Goal: Task Accomplishment & Management: Complete application form

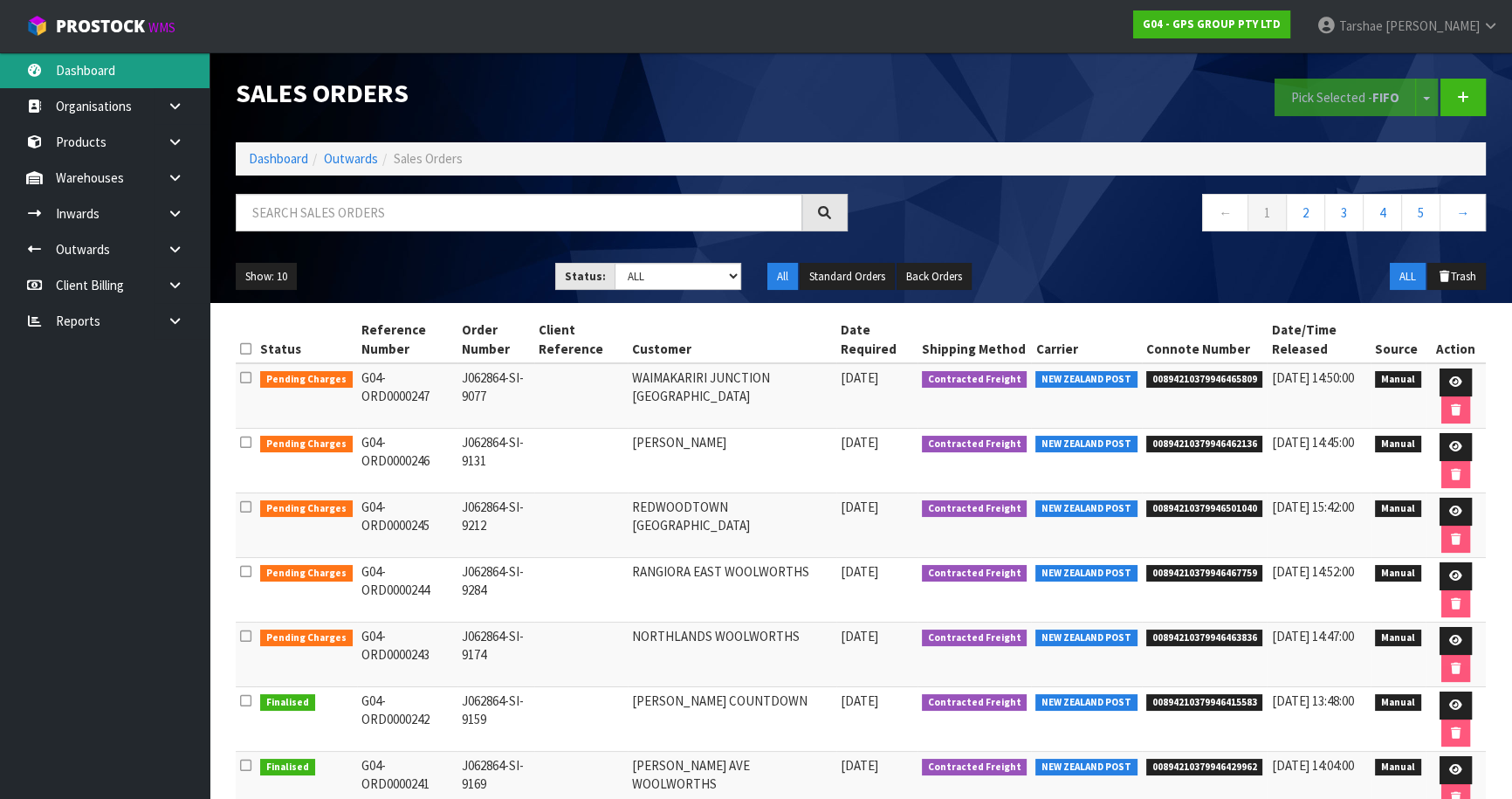
click at [64, 65] on link "Dashboard" at bounding box center [104, 70] width 210 height 35
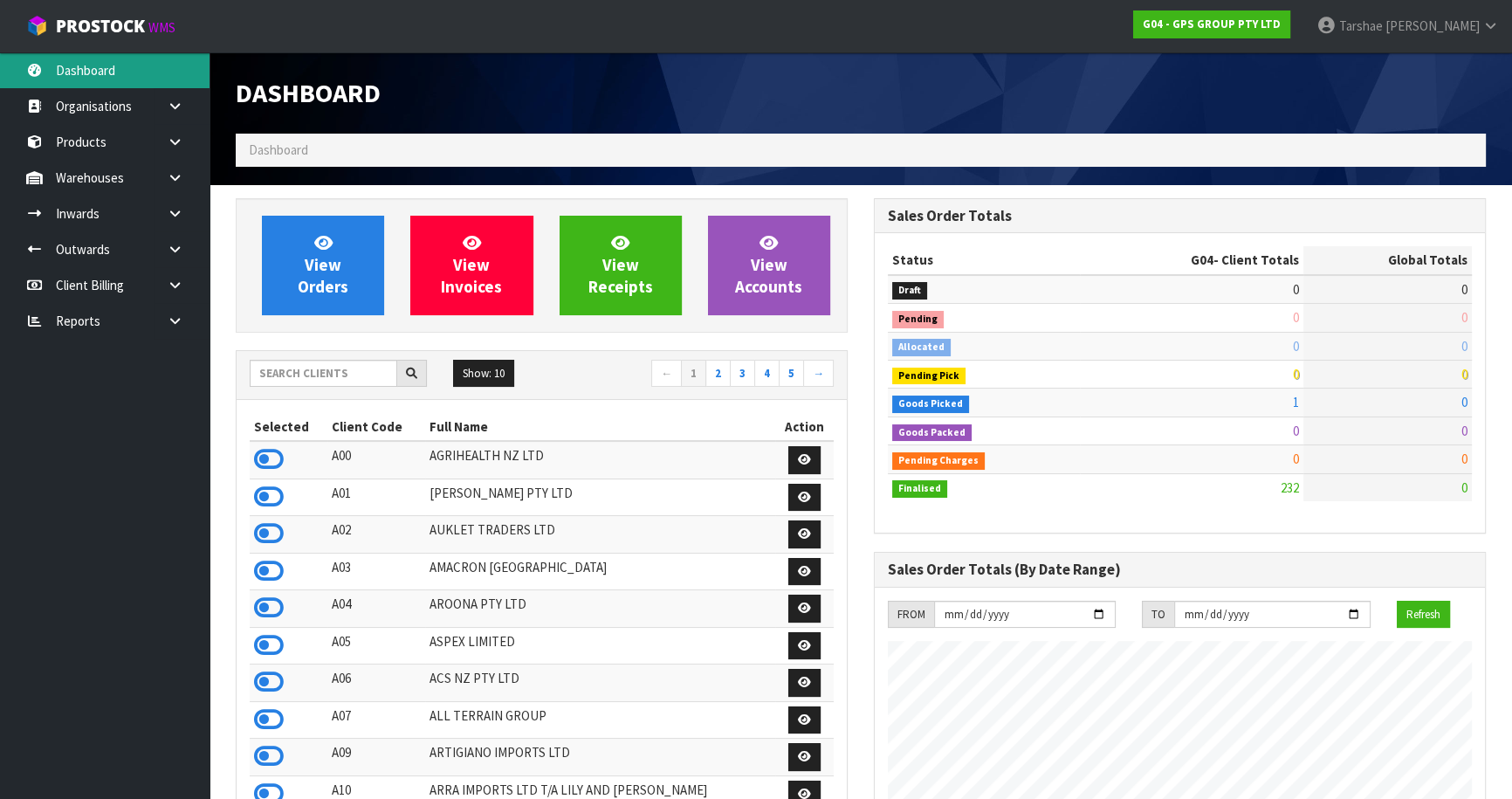
scroll to position [1094, 637]
click at [337, 365] on input "text" at bounding box center [323, 374] width 147 height 27
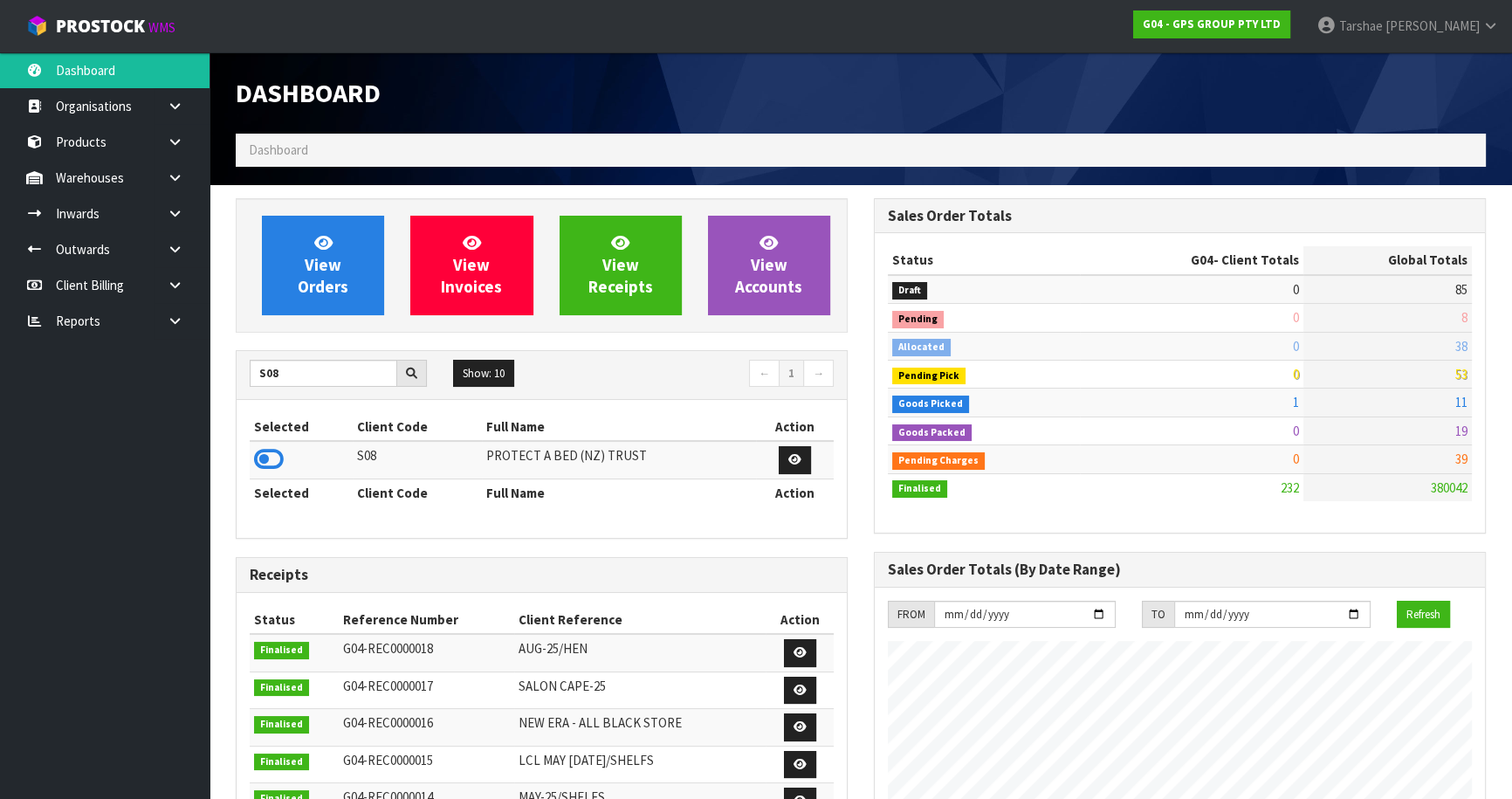
click at [282, 441] on td at bounding box center [301, 459] width 103 height 37
click at [279, 454] on icon at bounding box center [269, 459] width 30 height 26
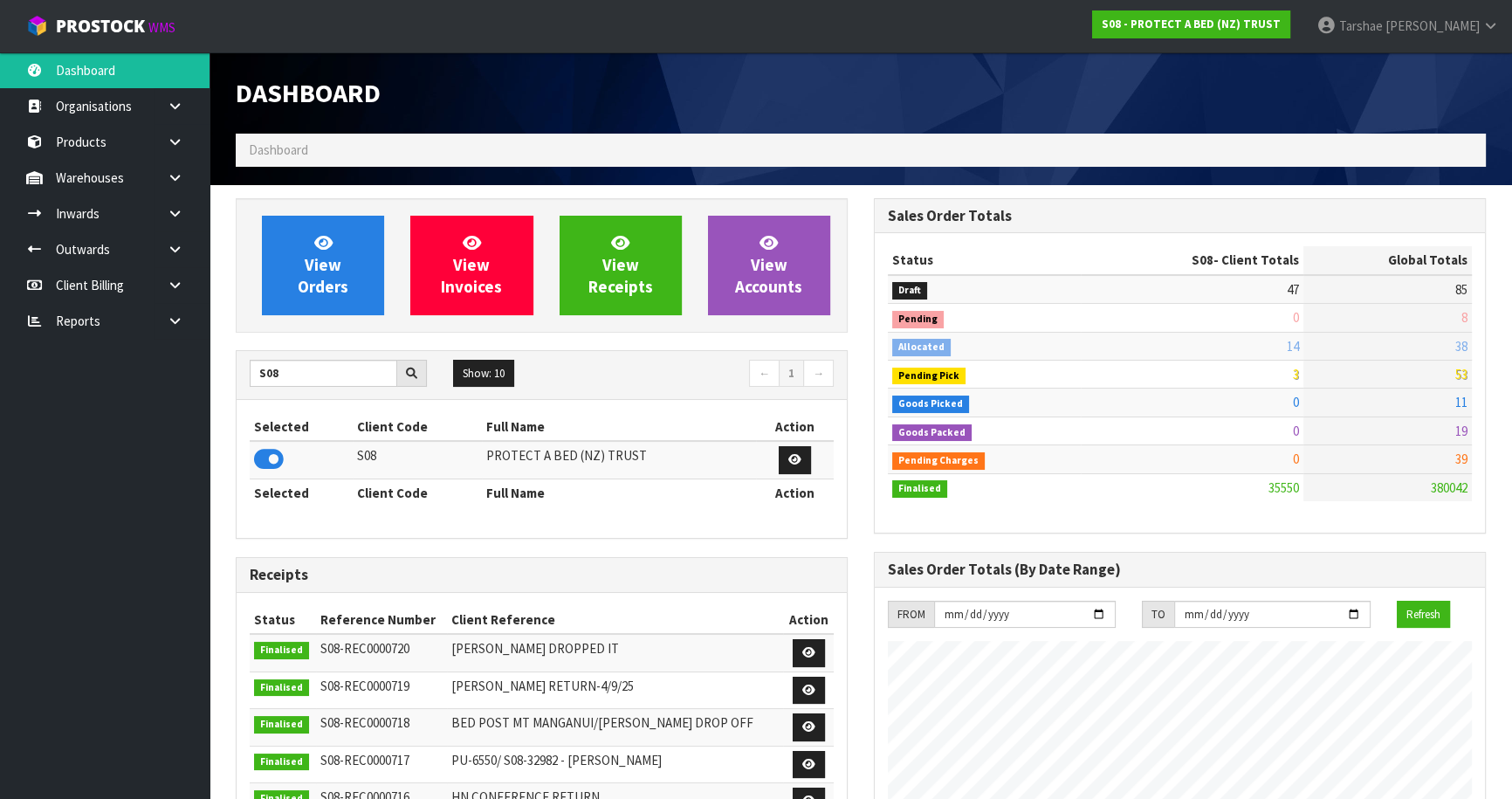
scroll to position [1358, 637]
drag, startPoint x: 343, startPoint y: 365, endPoint x: 88, endPoint y: 323, distance: 258.4
click at [88, 323] on body "Toggle navigation ProStock WMS S08 - PROTECT A BED (NZ) TRUST [PERSON_NAME] Log…" at bounding box center [756, 399] width 1512 height 799
drag, startPoint x: 259, startPoint y: 457, endPoint x: 315, endPoint y: 404, distance: 77.1
click at [260, 457] on icon at bounding box center [269, 459] width 30 height 26
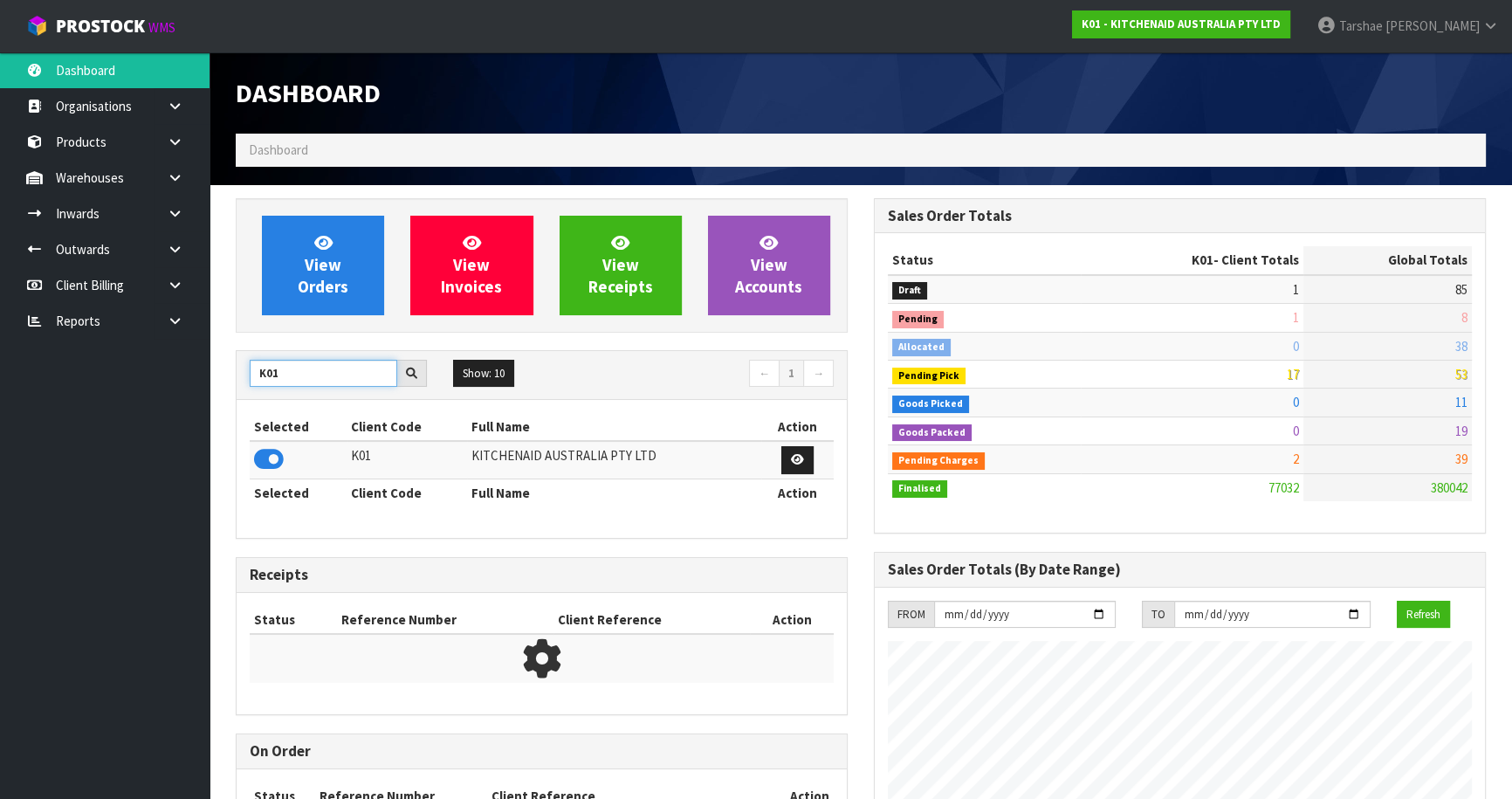
scroll to position [1321, 637]
drag, startPoint x: 343, startPoint y: 369, endPoint x: 200, endPoint y: 366, distance: 143.0
click at [200, 366] on body "Toggle navigation ProStock WMS K01 - KITCHENAID AUSTRALIA PTY LTD [PERSON_NAME]…" at bounding box center [756, 399] width 1512 height 799
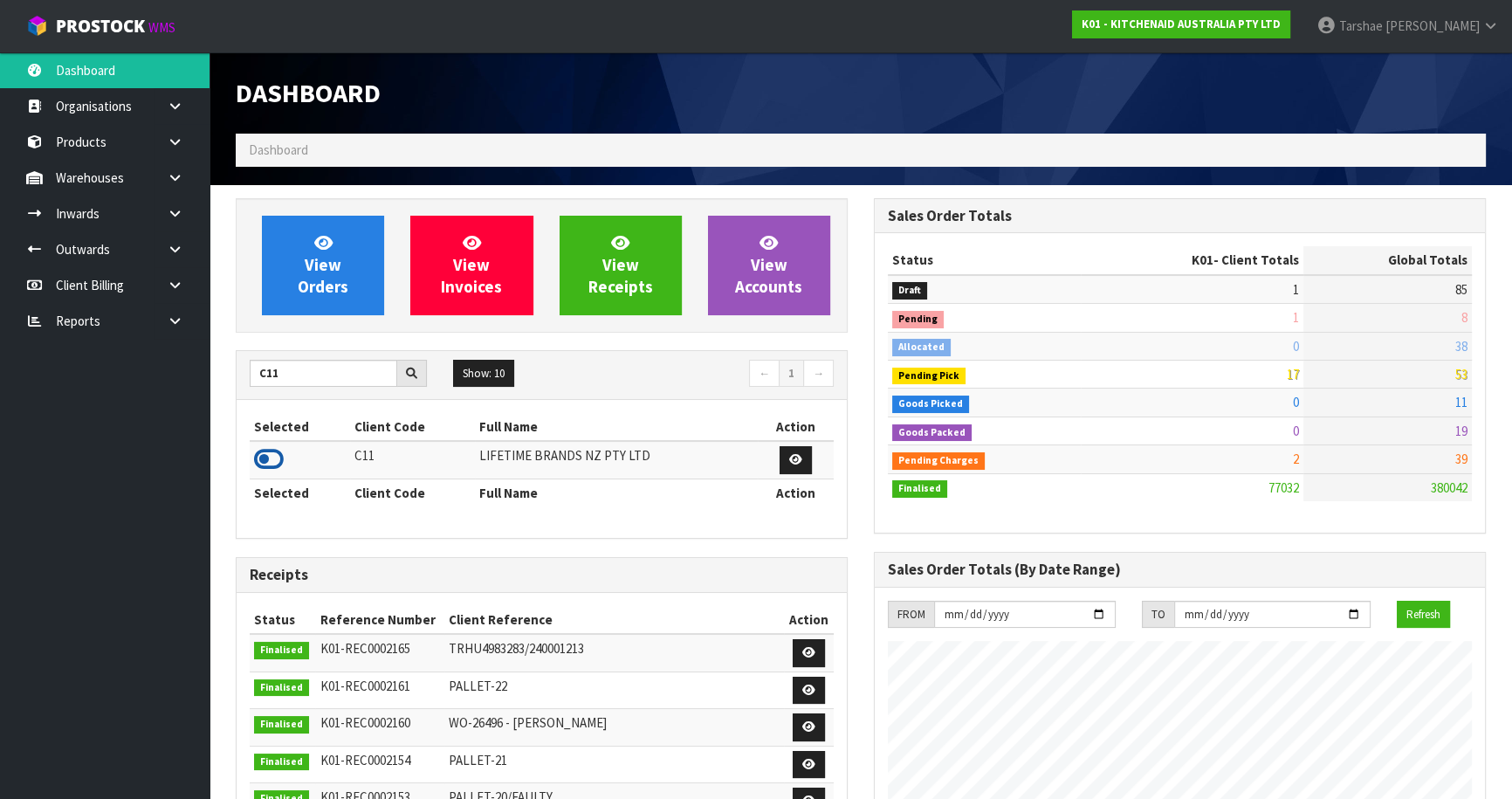
click at [270, 454] on icon at bounding box center [269, 459] width 30 height 26
drag, startPoint x: 313, startPoint y: 365, endPoint x: 209, endPoint y: 384, distance: 105.7
type input "D00"
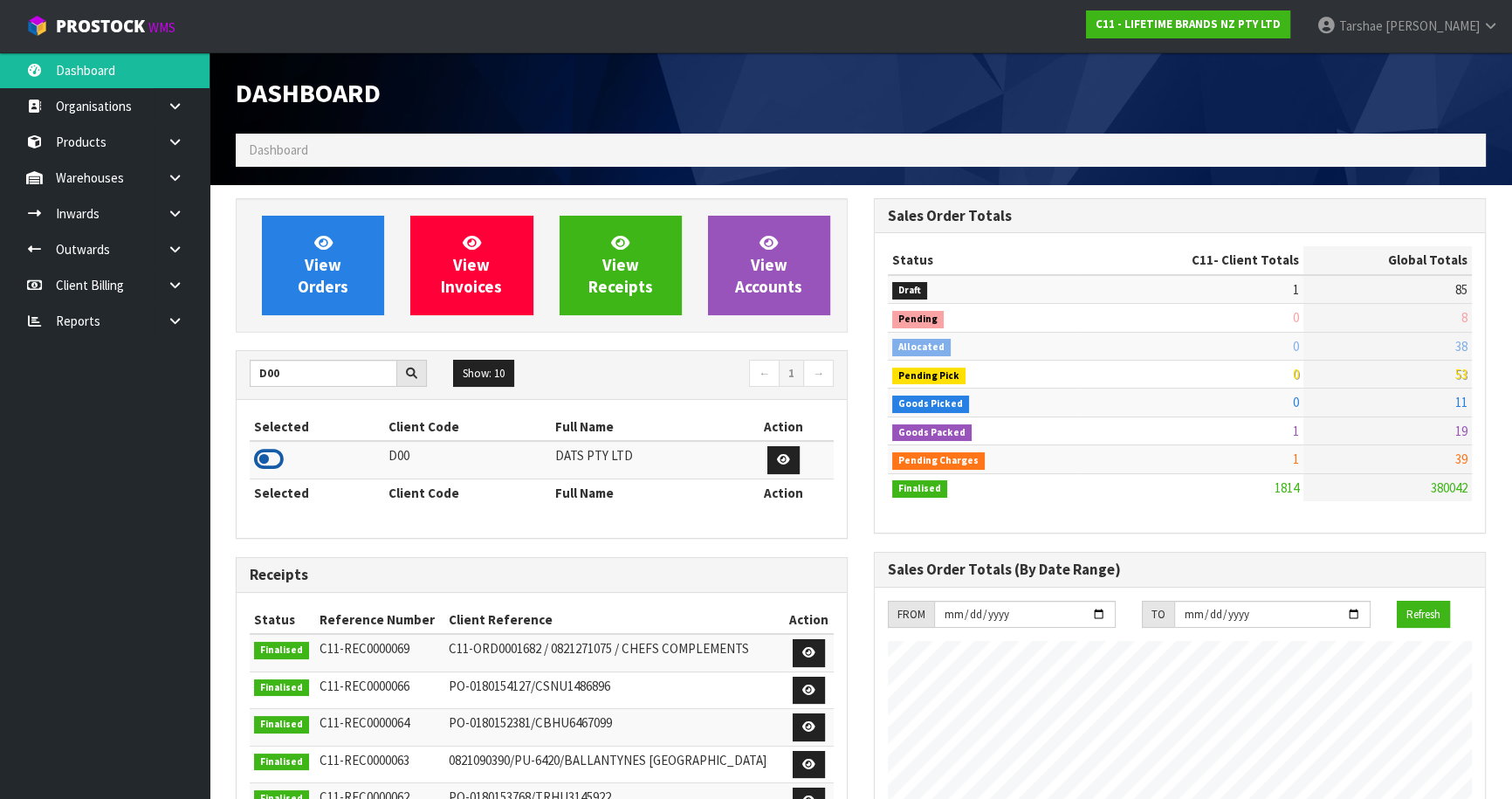
click at [266, 464] on icon at bounding box center [269, 459] width 30 height 26
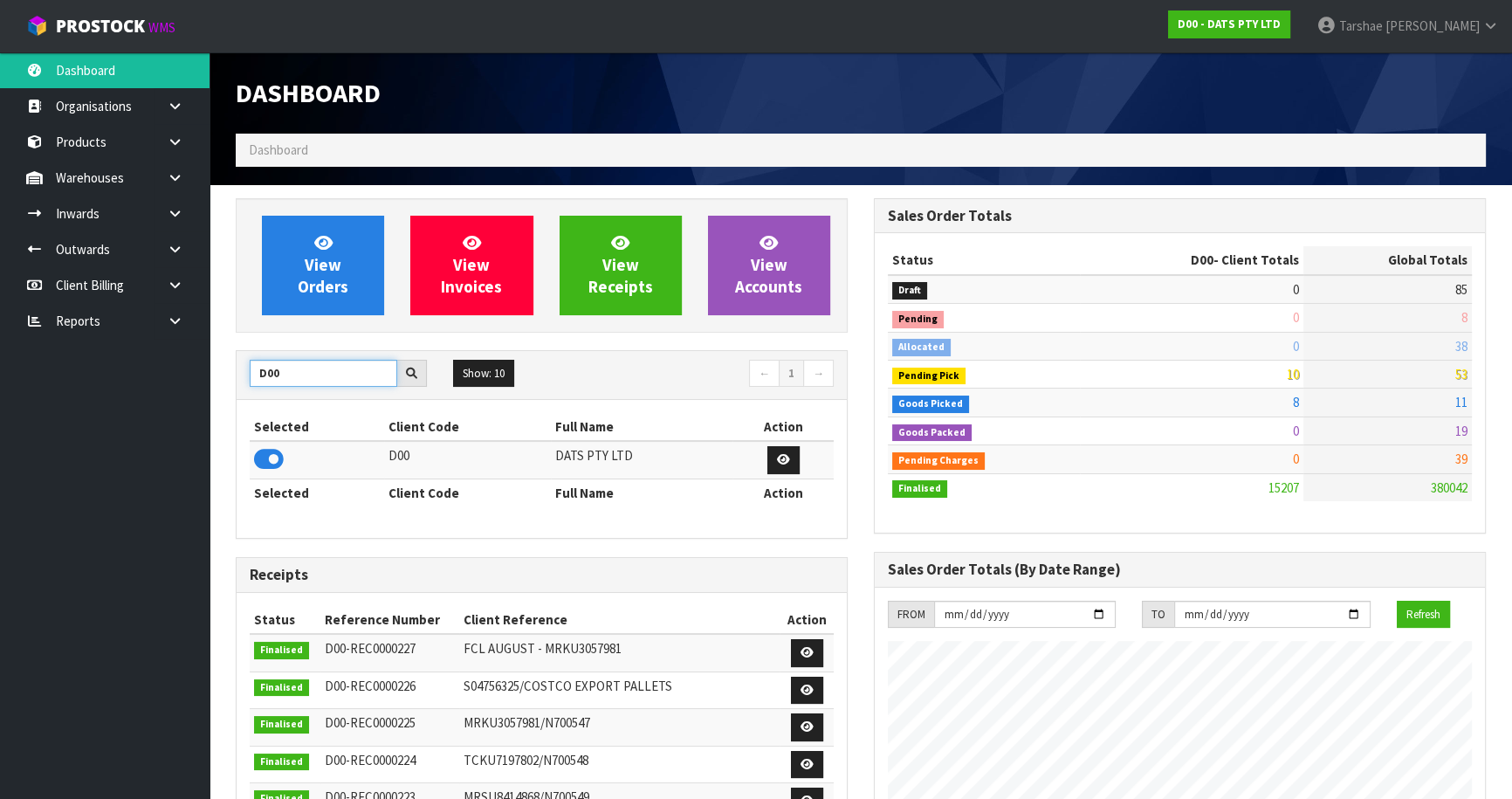
drag, startPoint x: 335, startPoint y: 375, endPoint x: 175, endPoint y: 387, distance: 160.4
click at [175, 387] on body "Toggle navigation ProStock WMS D00 - DATS PTY LTD [PERSON_NAME] Logout Dashboar…" at bounding box center [756, 399] width 1512 height 799
click at [808, 695] on link at bounding box center [807, 691] width 33 height 28
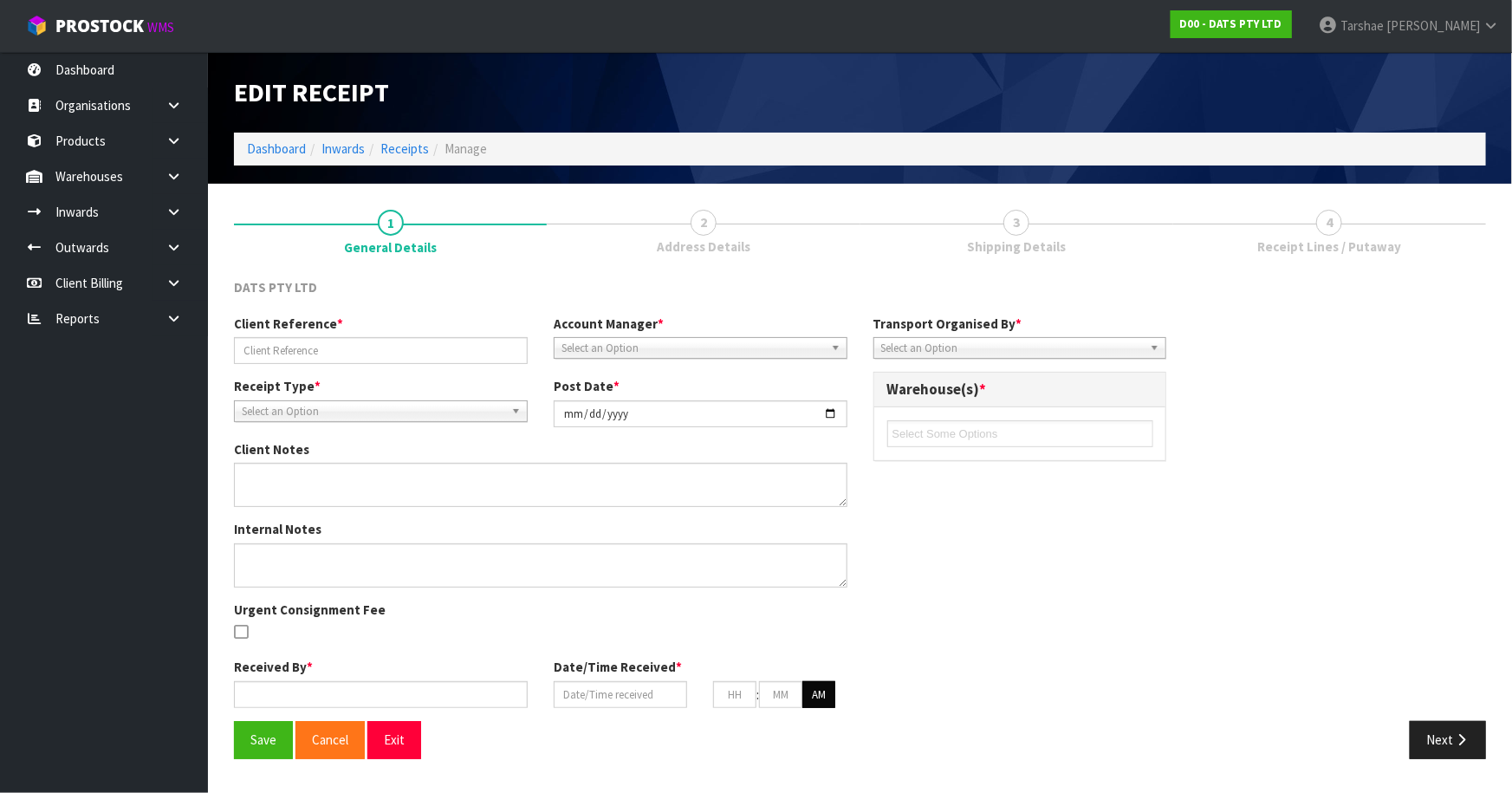
type input "S04756325/COSTCO EXPORT PALLETS"
type input "[DATE]"
type input "[PERSON_NAME] South"
type input "[DATE]"
type input "02"
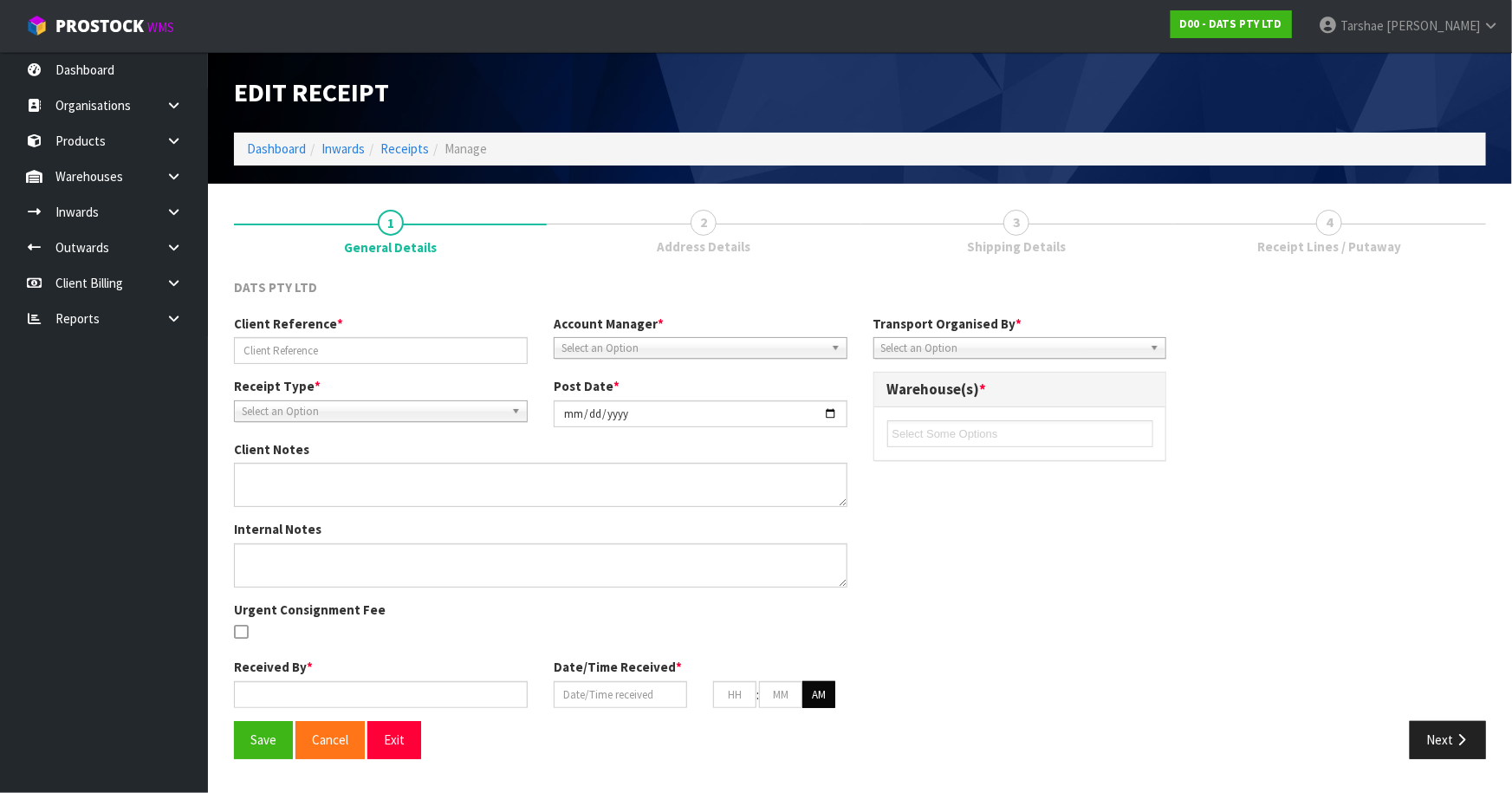
type input "08"
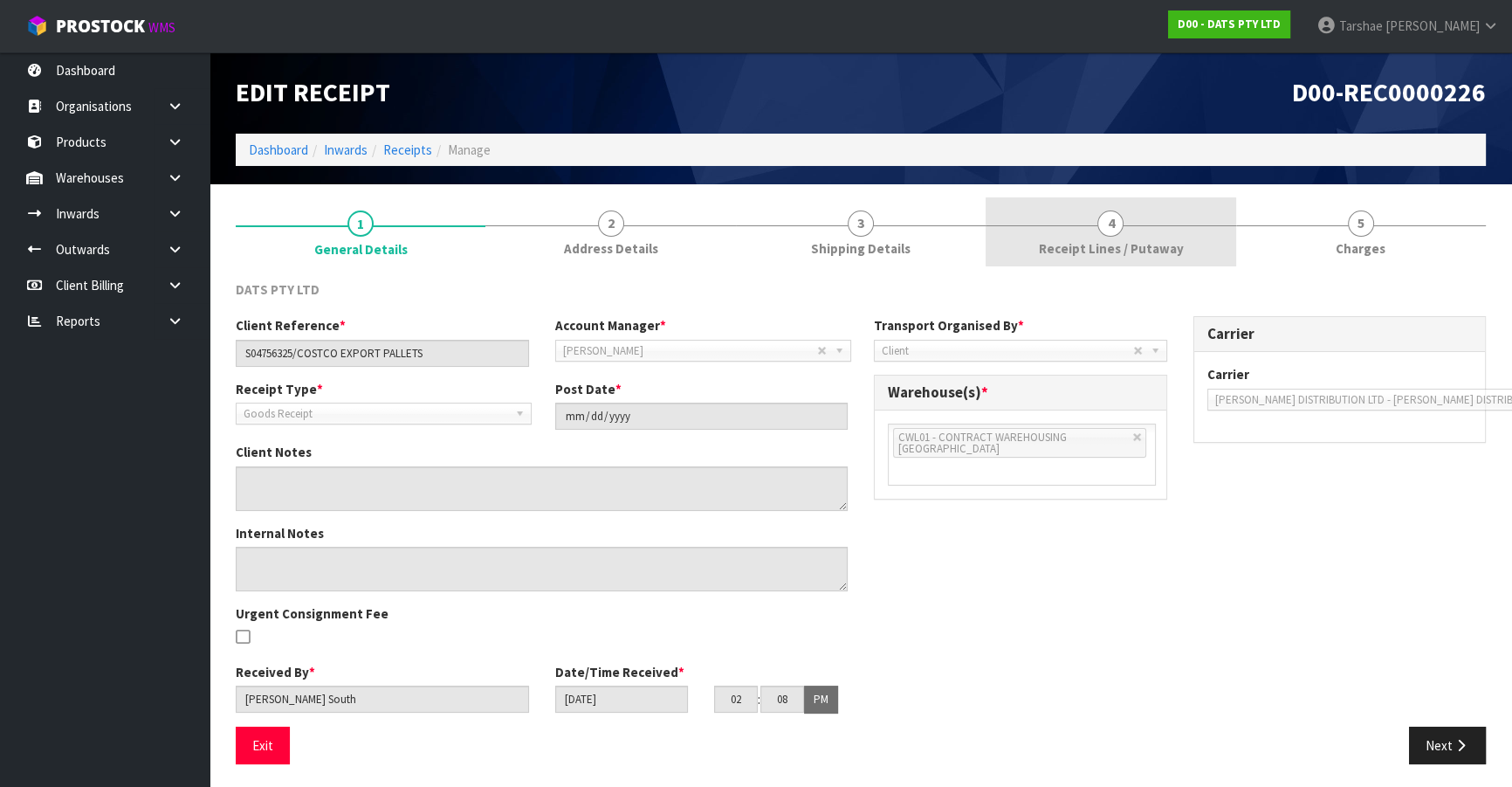
click at [1179, 222] on link "4 Receipt Lines / Putaway" at bounding box center [1110, 232] width 250 height 69
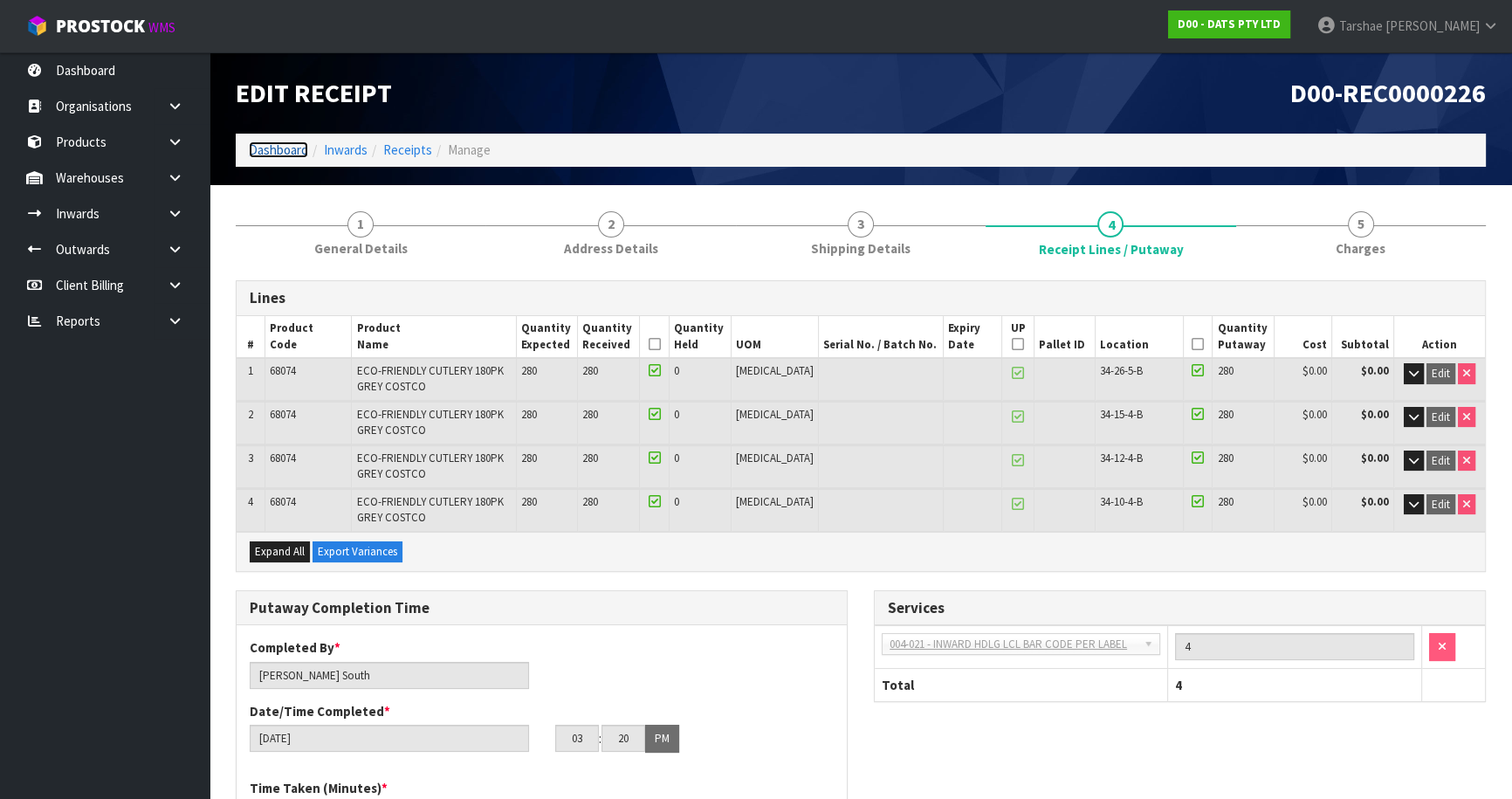
click at [290, 150] on link "Dashboard" at bounding box center [278, 150] width 59 height 16
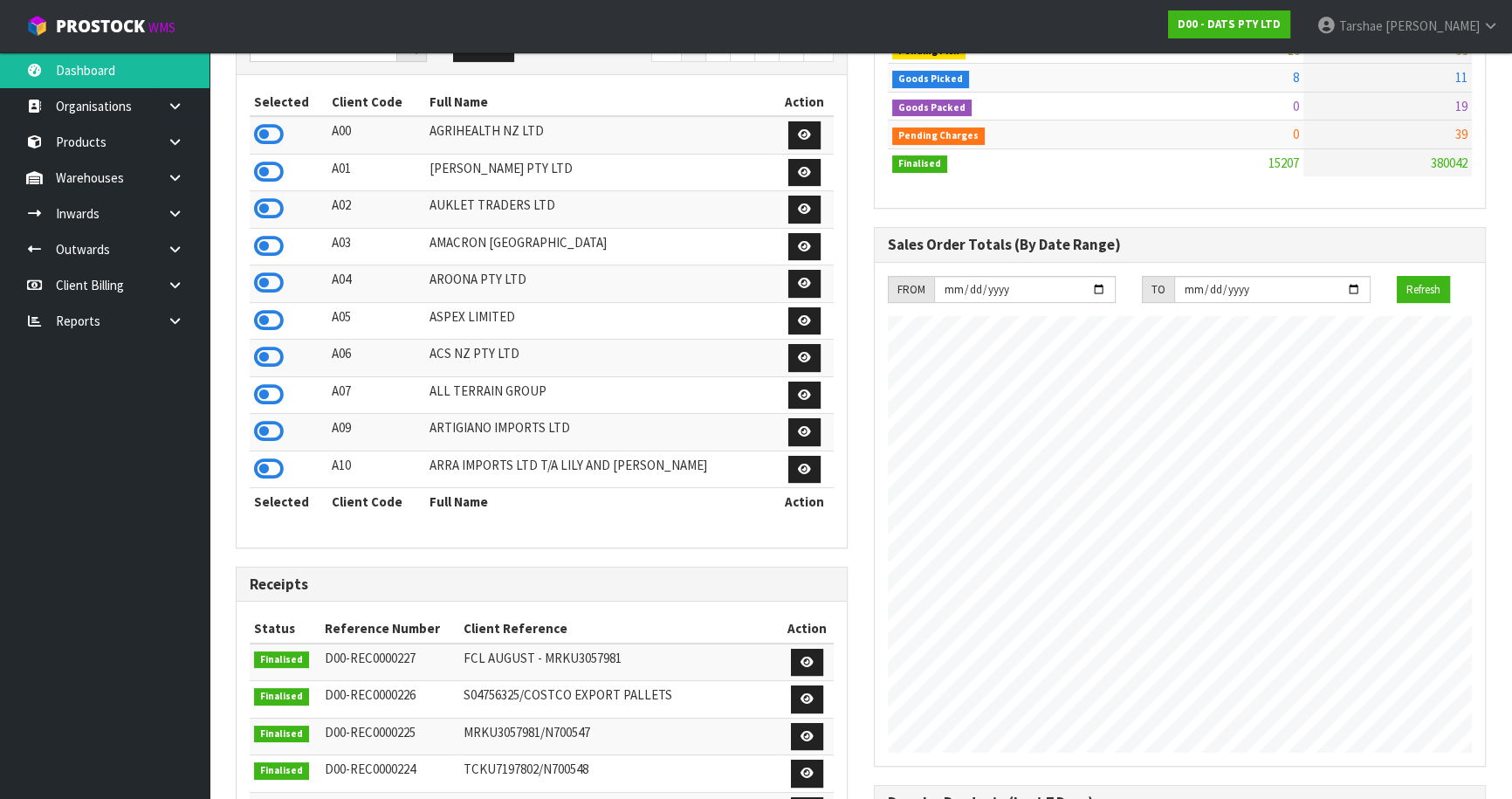
scroll to position [555, 0]
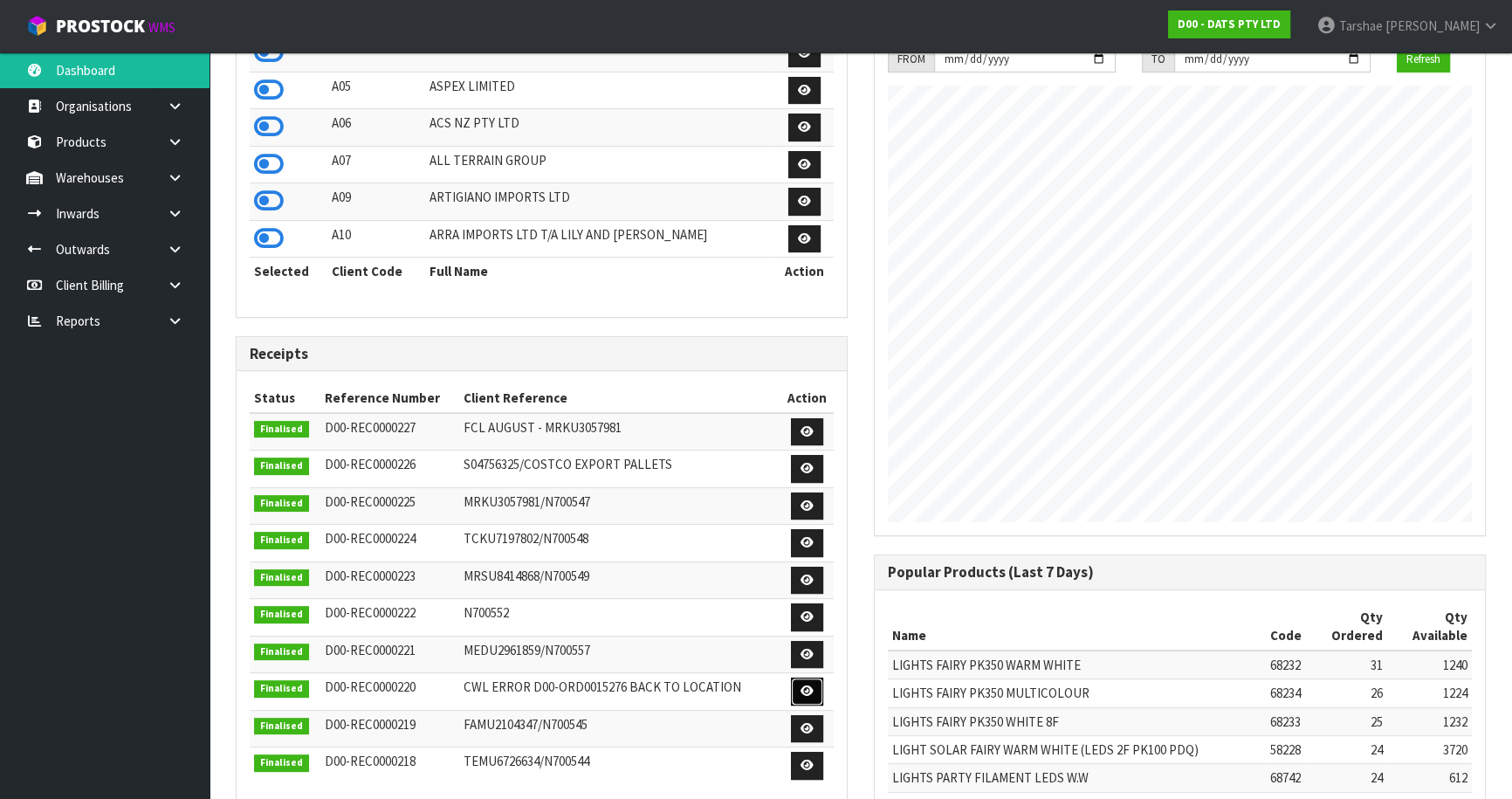
click at [806, 700] on link at bounding box center [807, 692] width 33 height 28
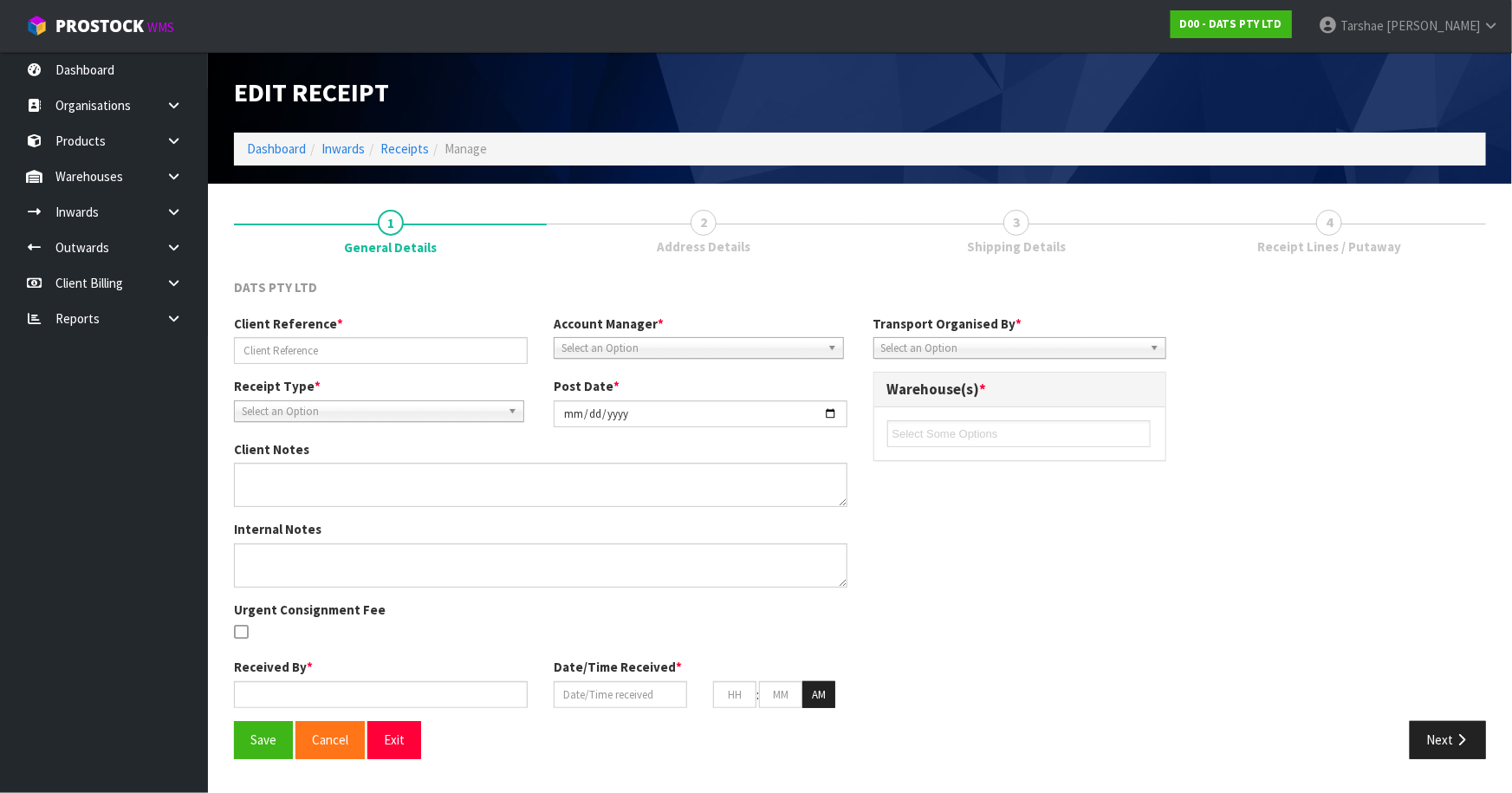
type input "CWL ERROR D00-ORD0015276 BACK TO LOCATION"
type input "[DATE]"
type textarea "ORDER FOR D00-ORD0015276 IS INCORRECTLY PROCESSED. PLEASE BOOK BACK INTO STOCK …"
type input "Jimaima [PERSON_NAME]"
type input "[DATE]"
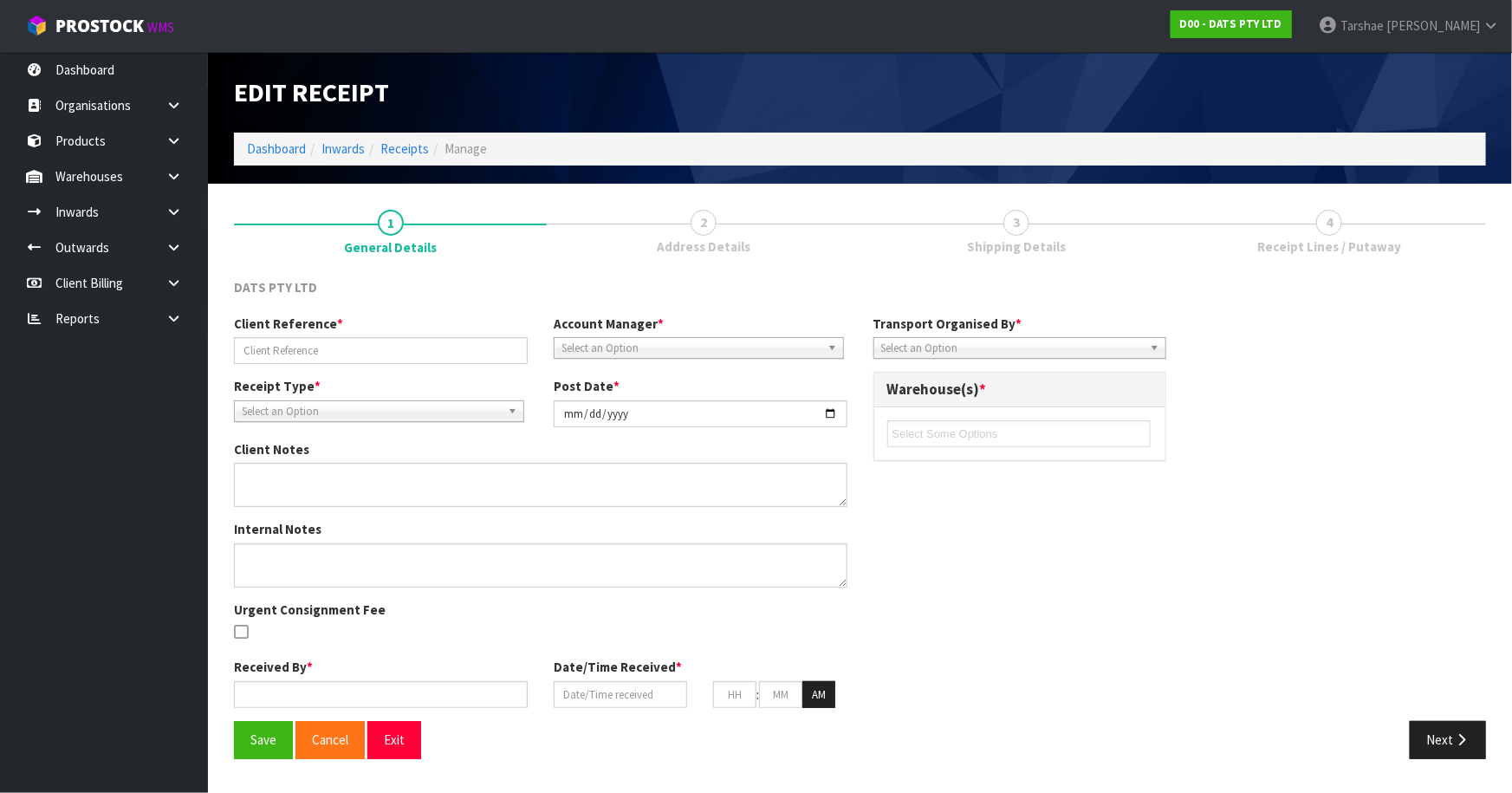
type input "12"
type input "30"
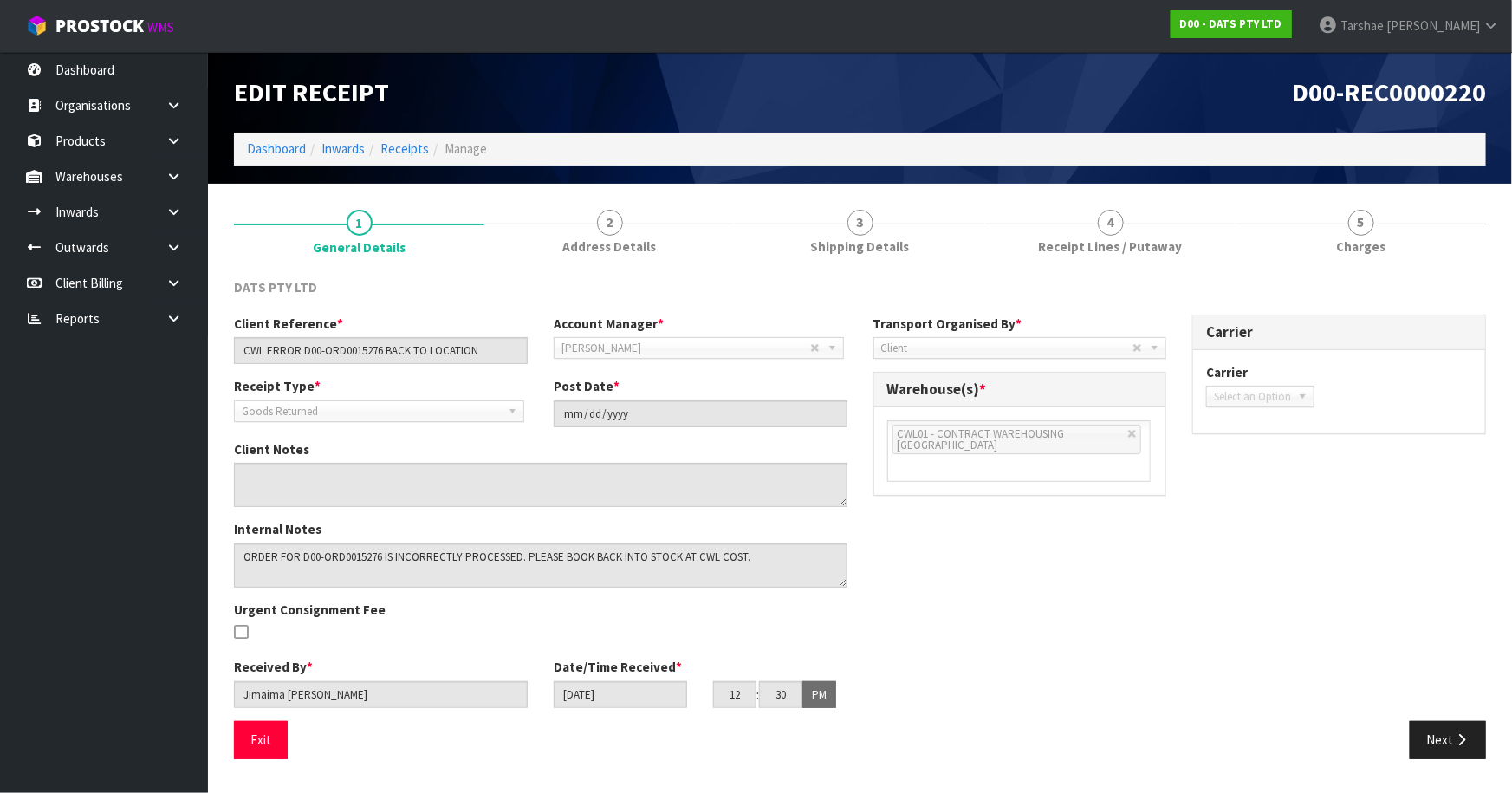
click at [251, 767] on div "Exit Next" at bounding box center [859, 746] width 1278 height 51
click at [258, 743] on button "Exit" at bounding box center [261, 739] width 54 height 37
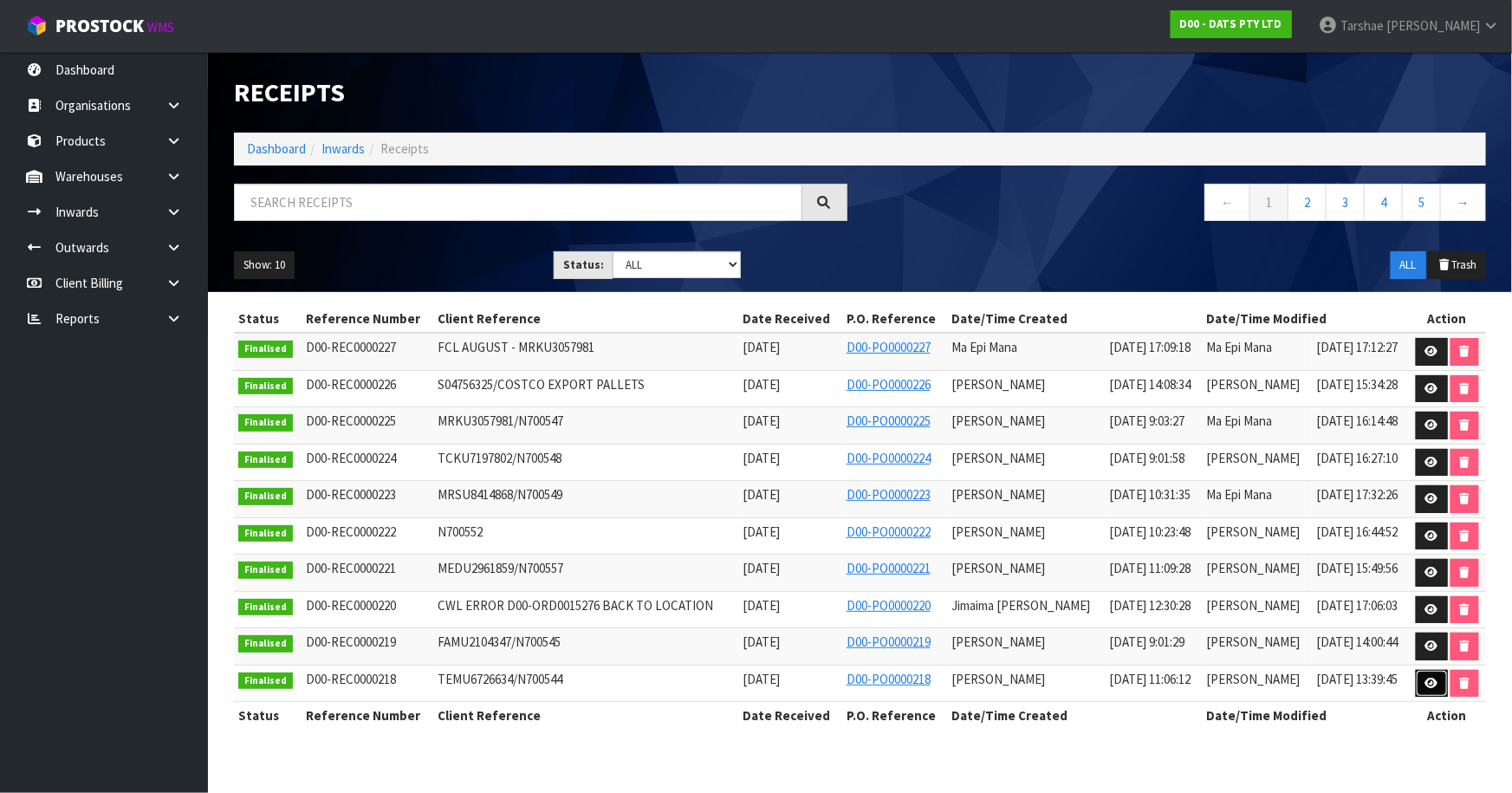
click at [1434, 687] on link at bounding box center [1432, 684] width 32 height 28
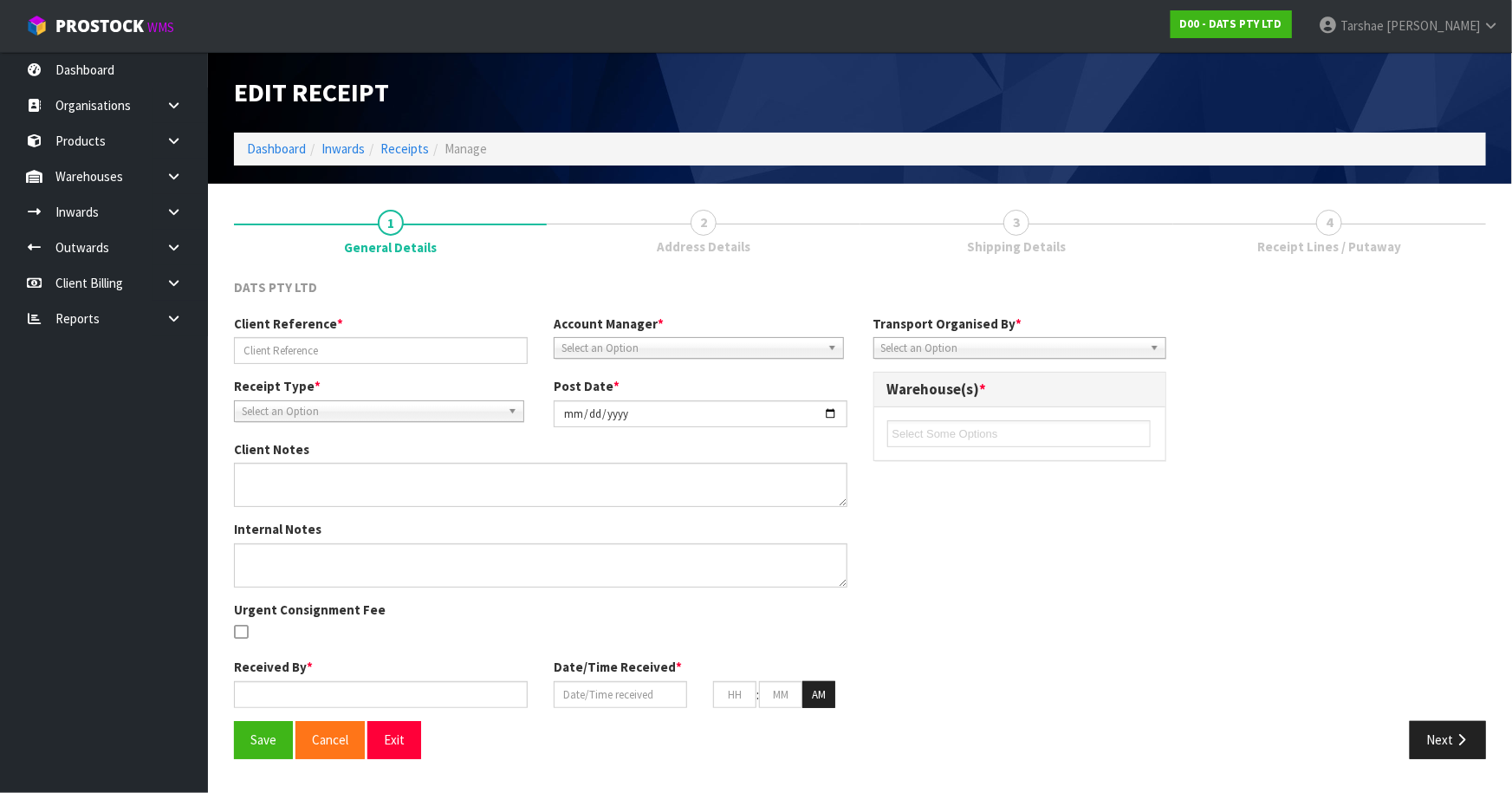
type input "TEMU6726634/N700544"
type input "[DATE]"
type input "[PERSON_NAME]"
type input "[DATE]"
type input "11"
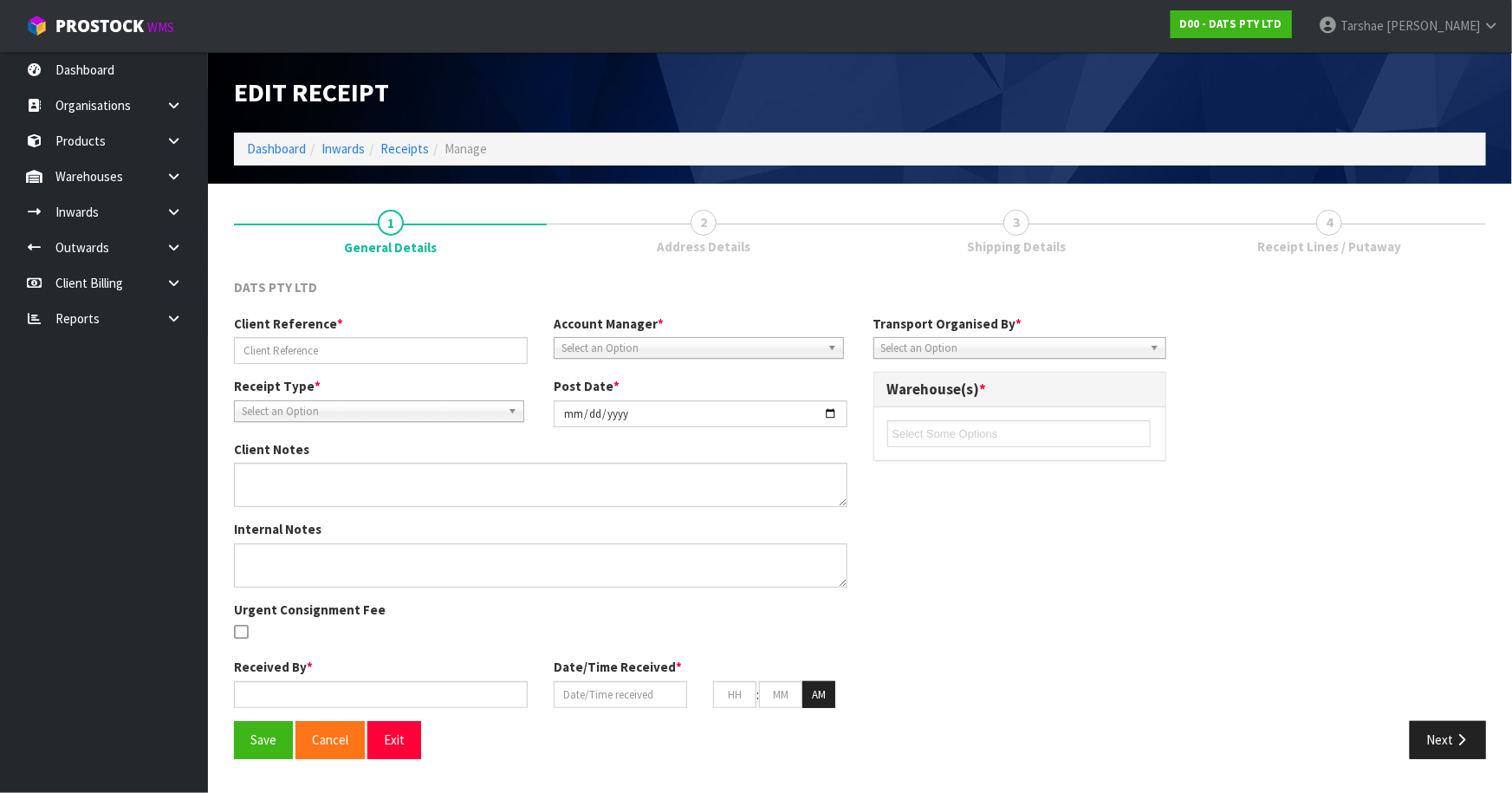
type input "06"
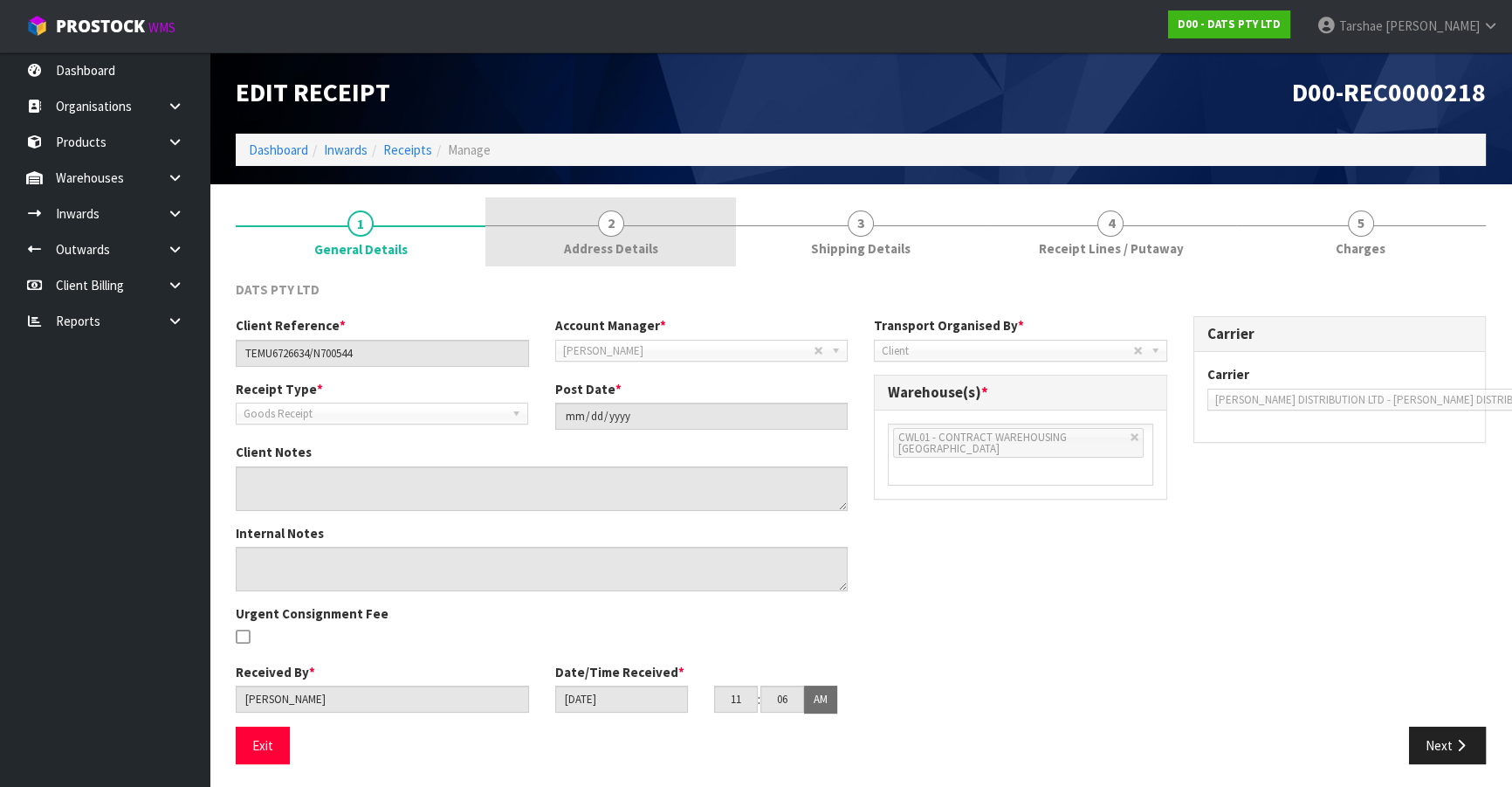
click at [597, 243] on span "Address Details" at bounding box center [612, 248] width 94 height 18
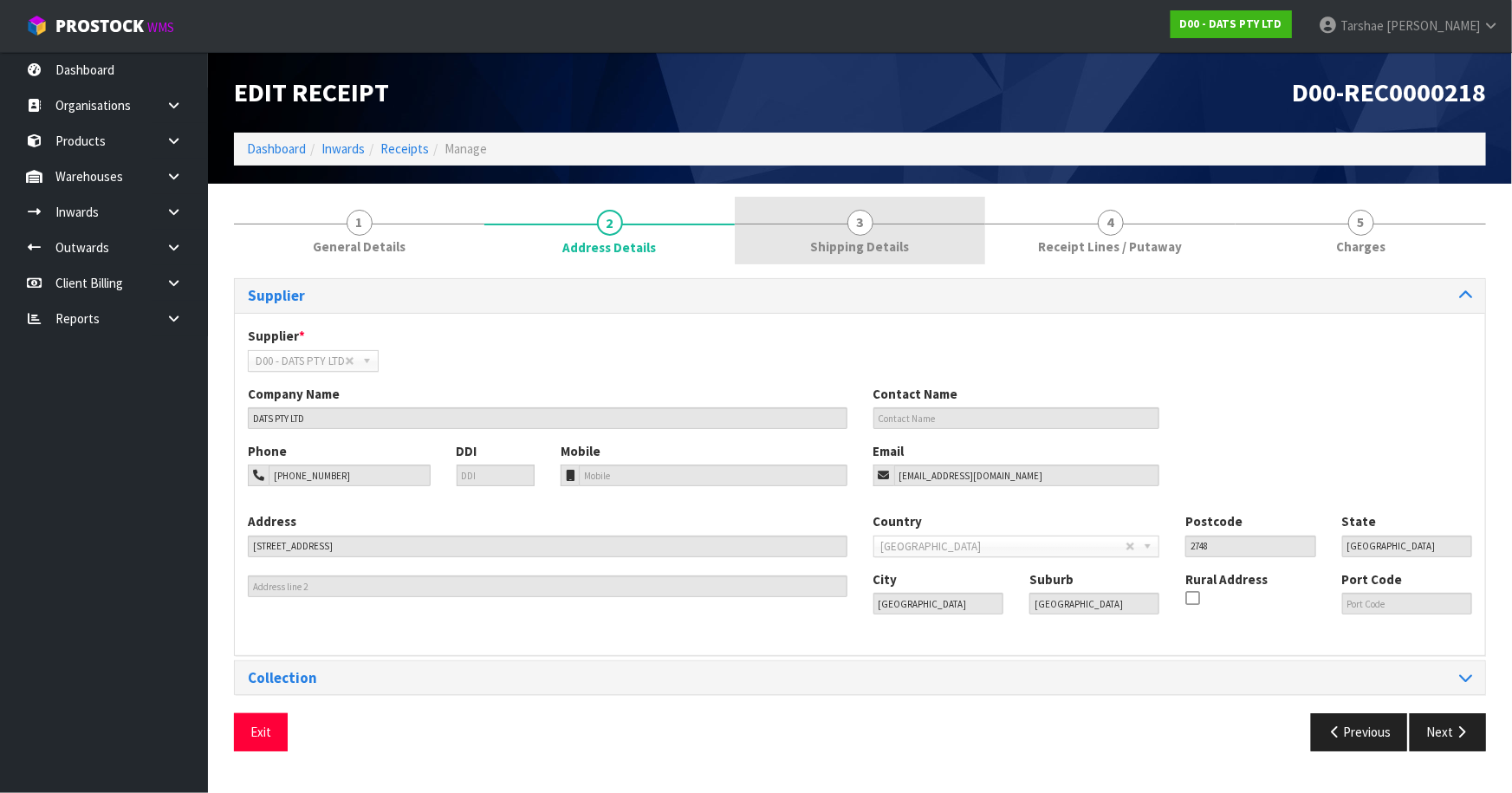
click at [820, 227] on link "3 Shipping Details" at bounding box center [860, 231] width 251 height 69
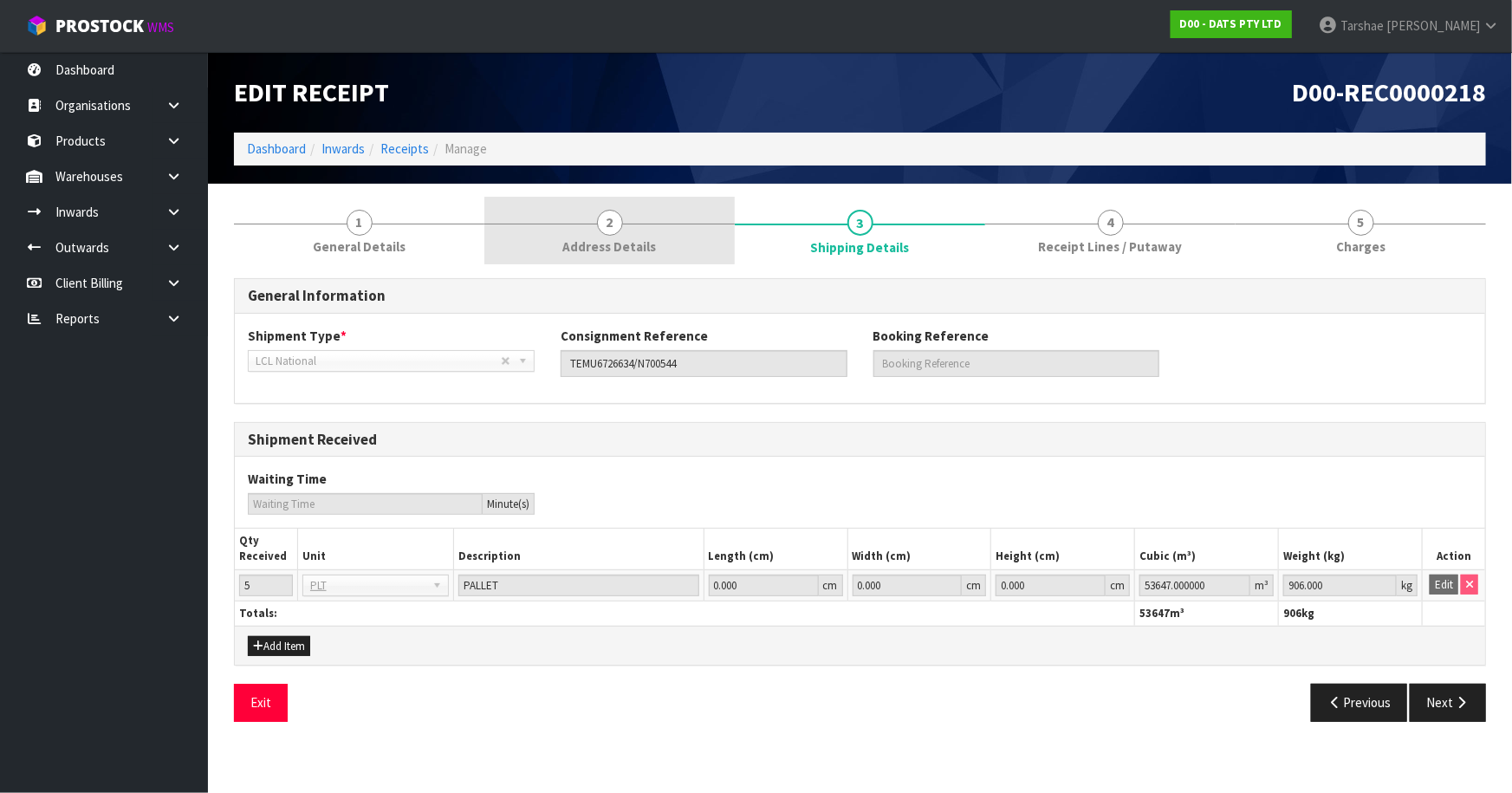
click at [674, 207] on link "2 Address Details" at bounding box center [609, 231] width 251 height 69
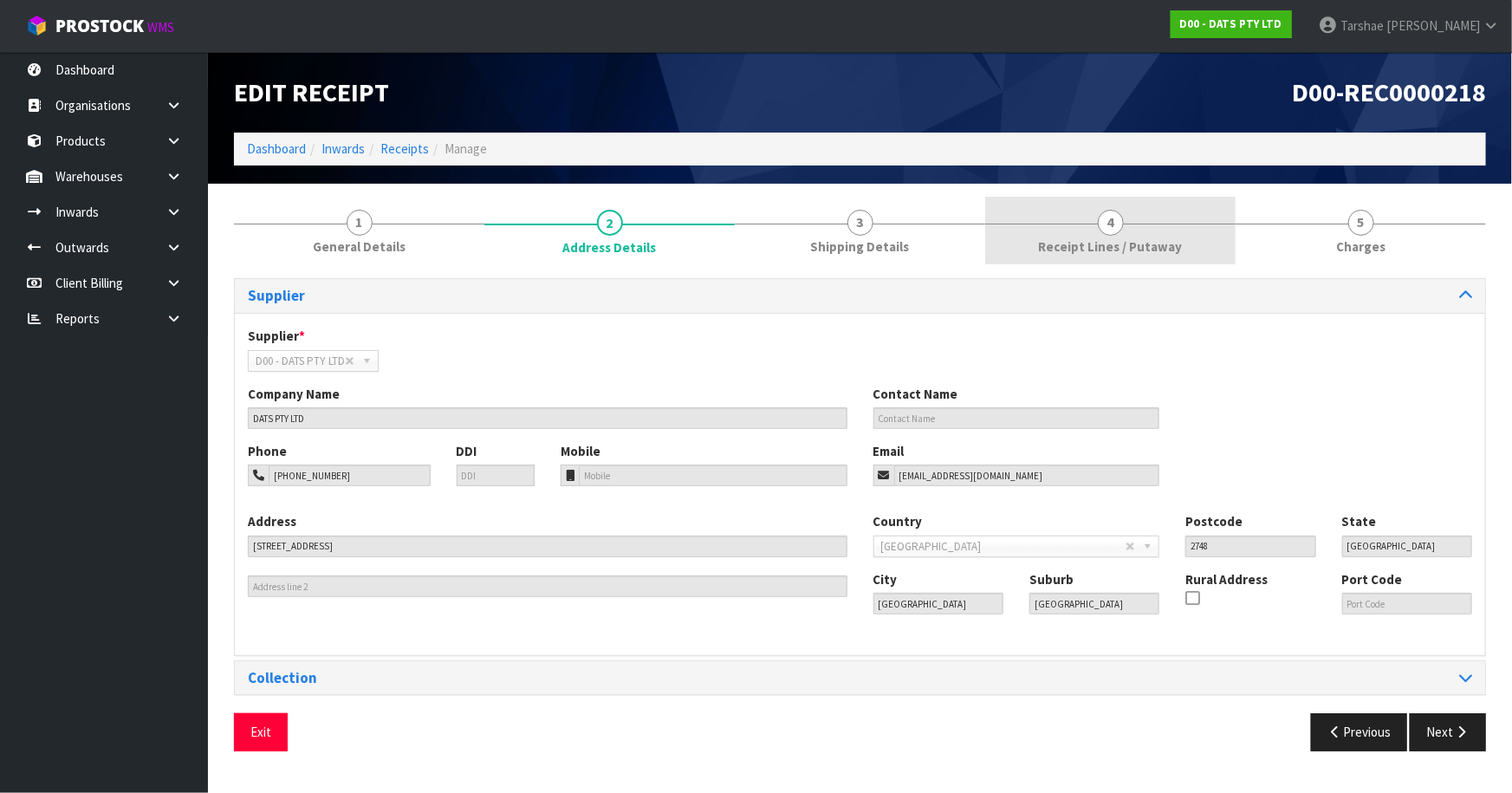
click at [1152, 238] on span "Receipt Lines / Putaway" at bounding box center [1110, 246] width 143 height 18
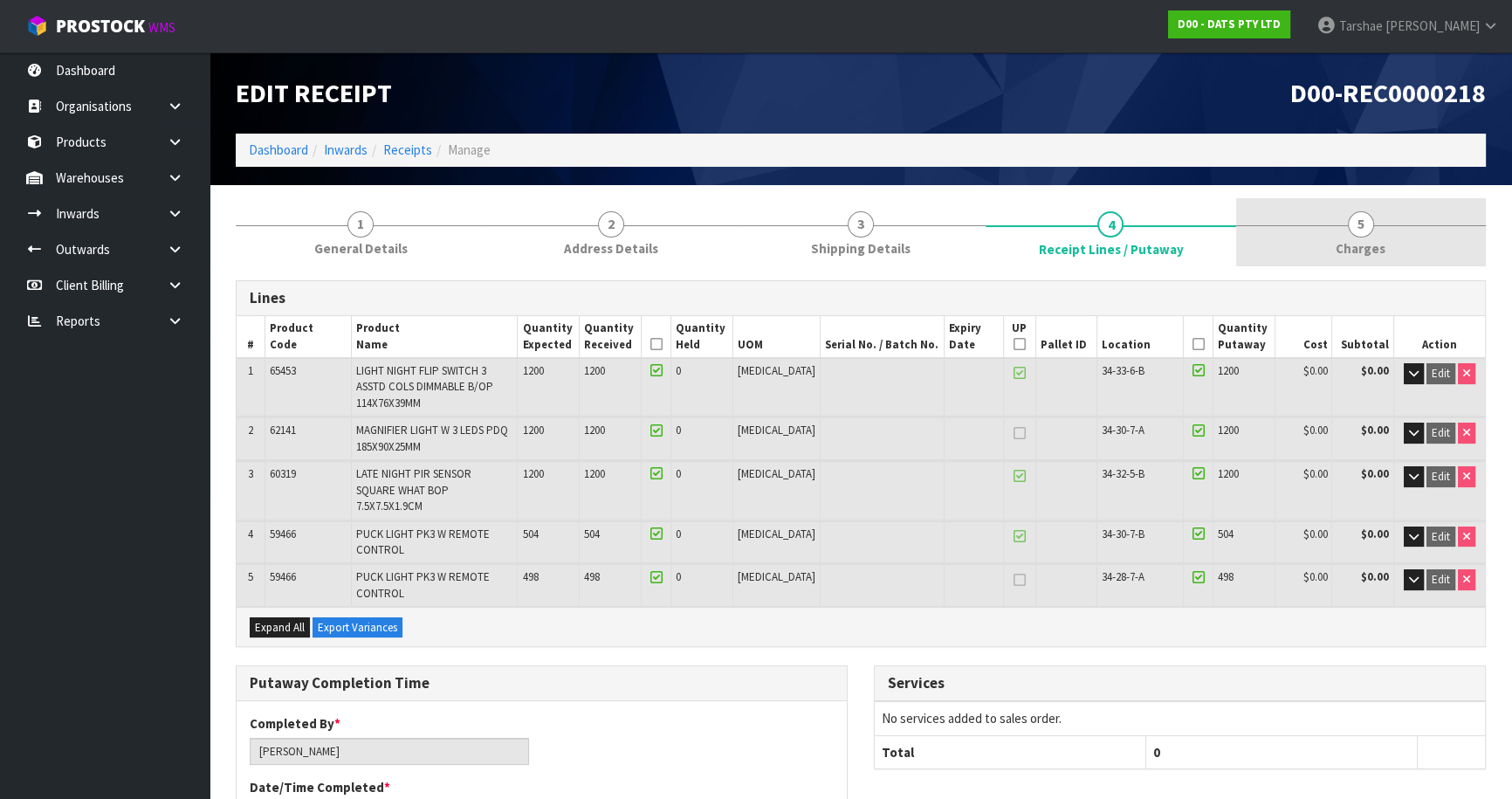
click at [1318, 220] on link "5 [GEOGRAPHIC_DATA]" at bounding box center [1360, 233] width 250 height 69
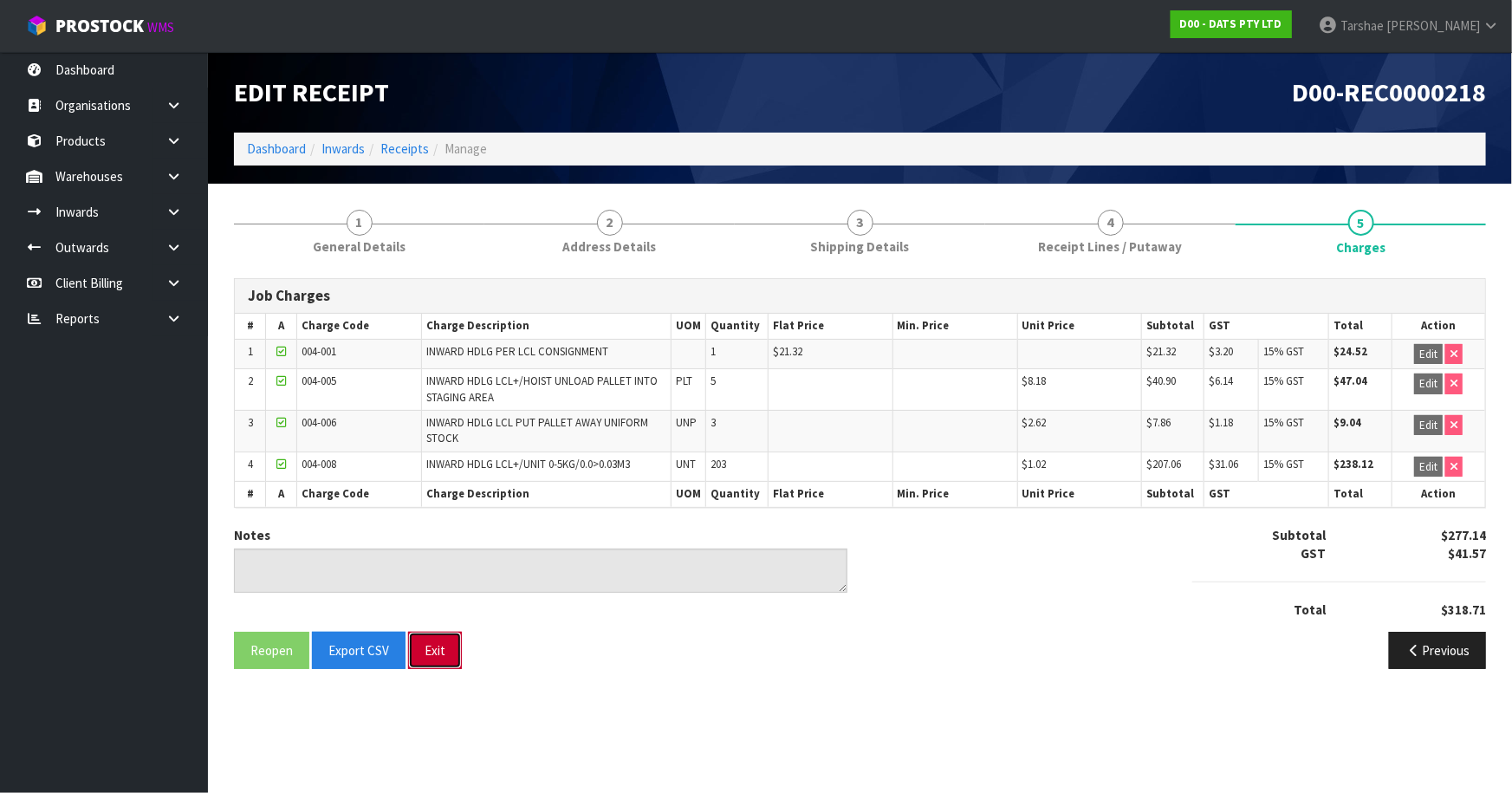
click at [453, 650] on button "Exit" at bounding box center [435, 650] width 54 height 37
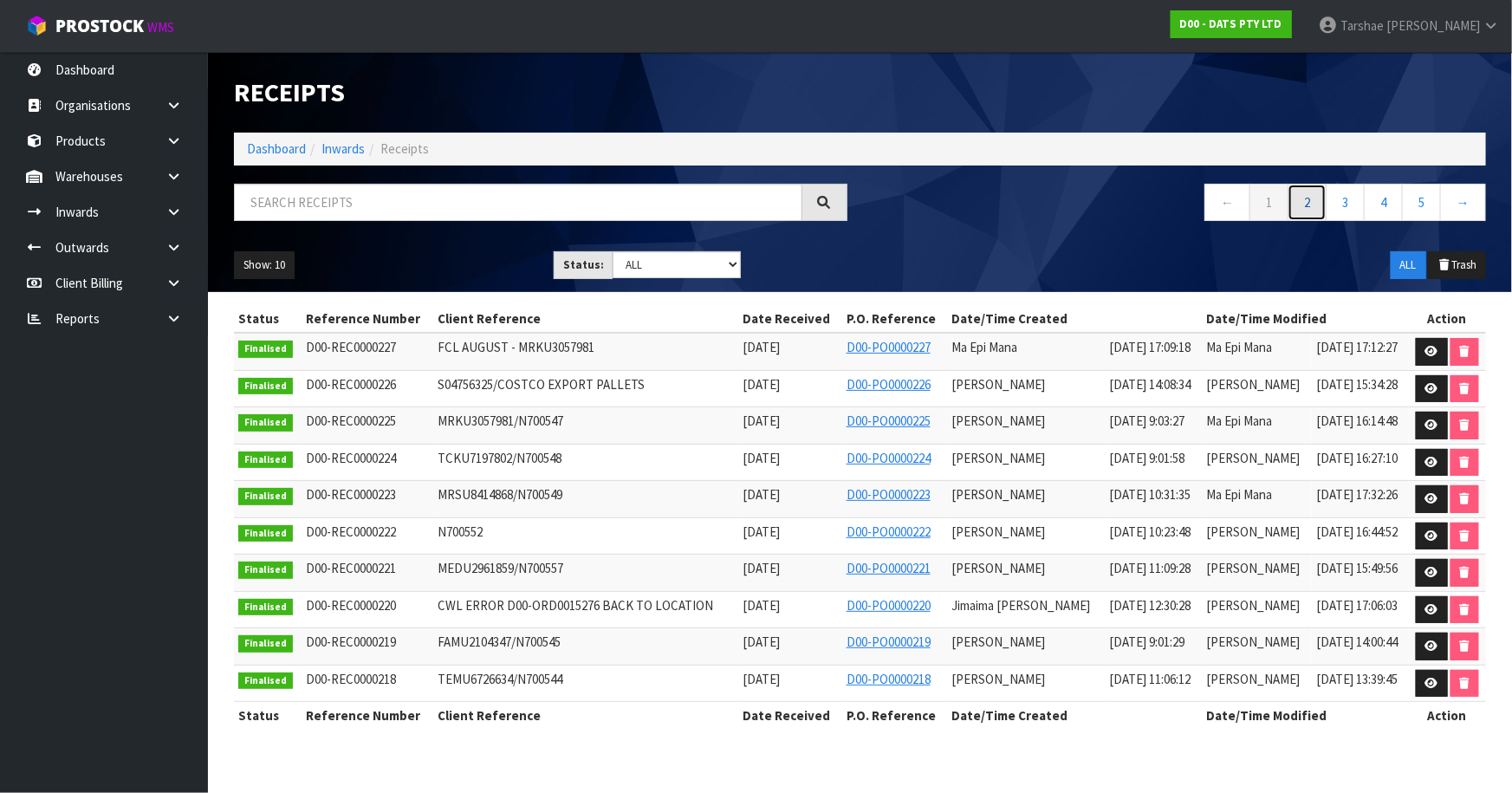
click at [1296, 210] on link "2" at bounding box center [1306, 202] width 39 height 37
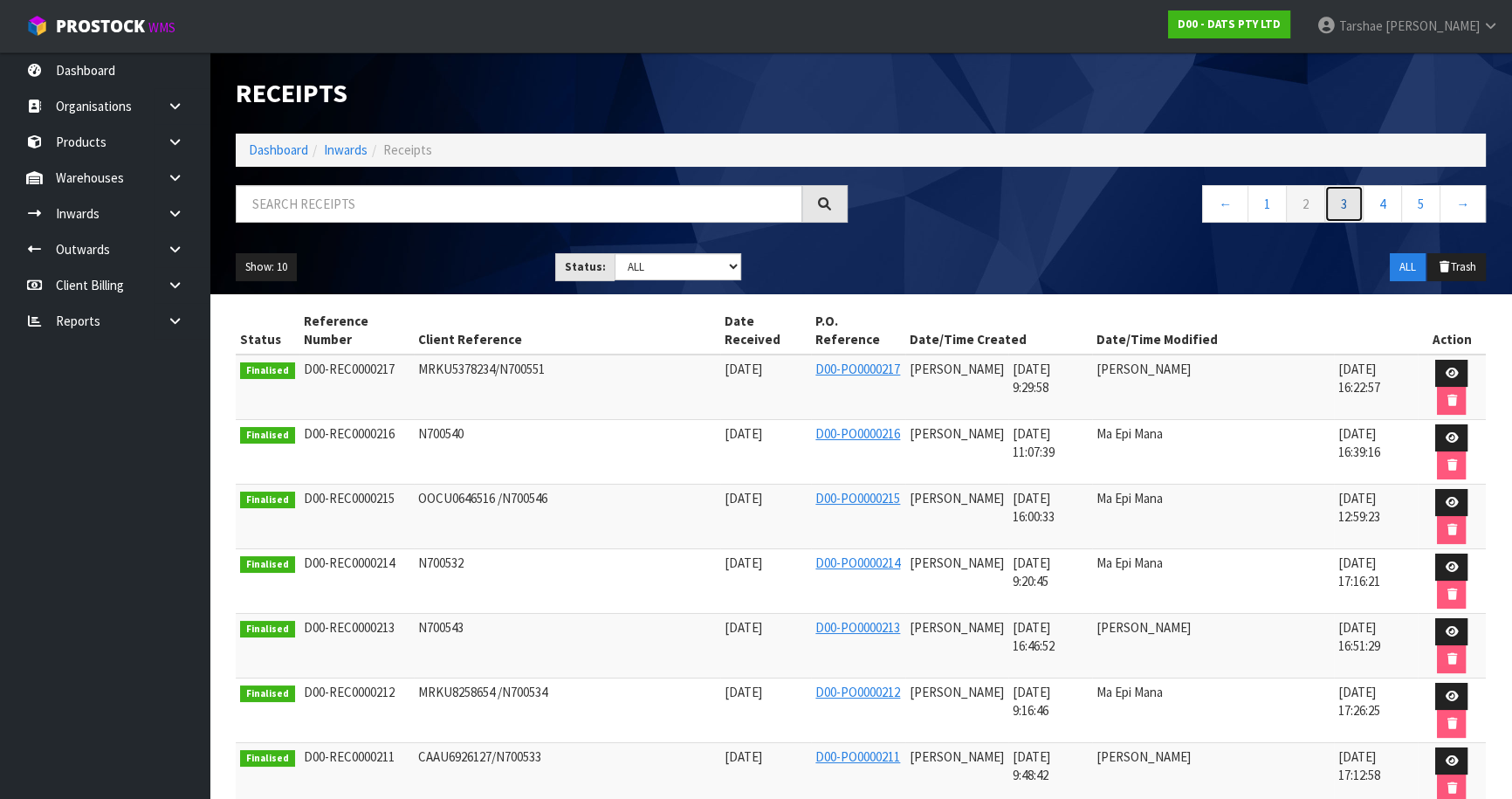
click at [1338, 210] on link "3" at bounding box center [1343, 204] width 39 height 37
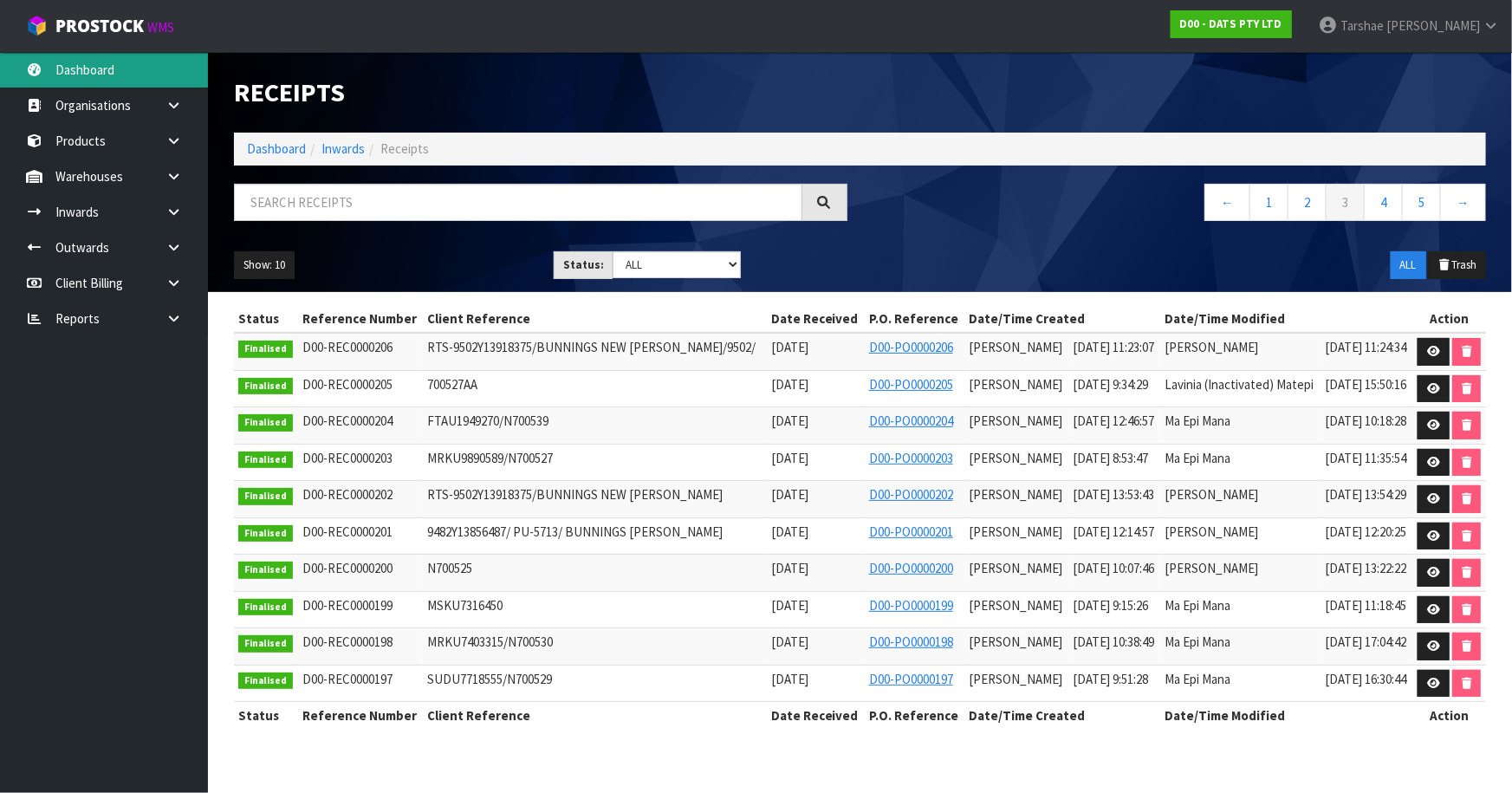
click at [122, 77] on link "Dashboard" at bounding box center [104, 69] width 208 height 35
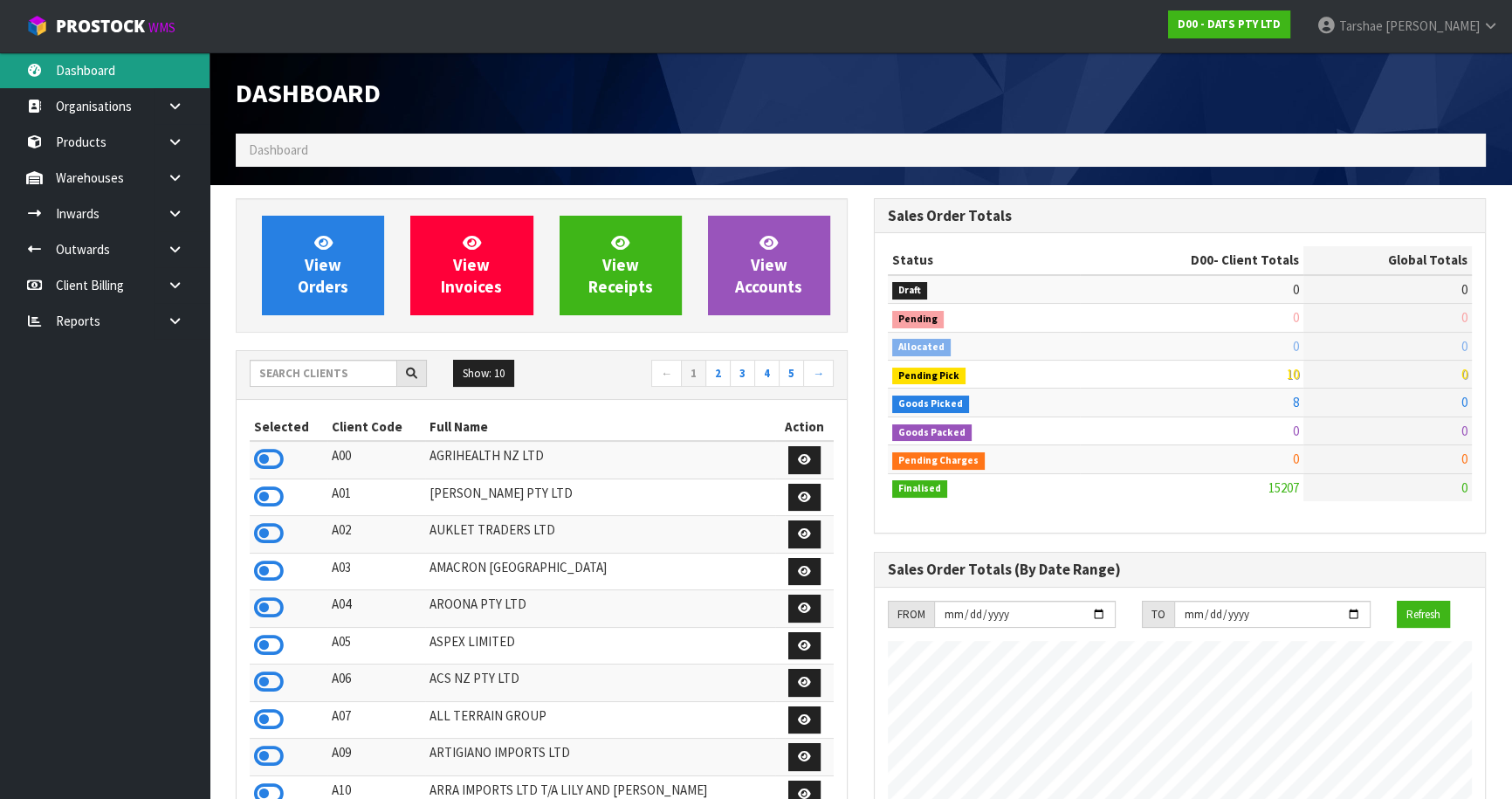
scroll to position [1339, 637]
click at [368, 374] on input "text" at bounding box center [323, 374] width 147 height 27
type input "S08"
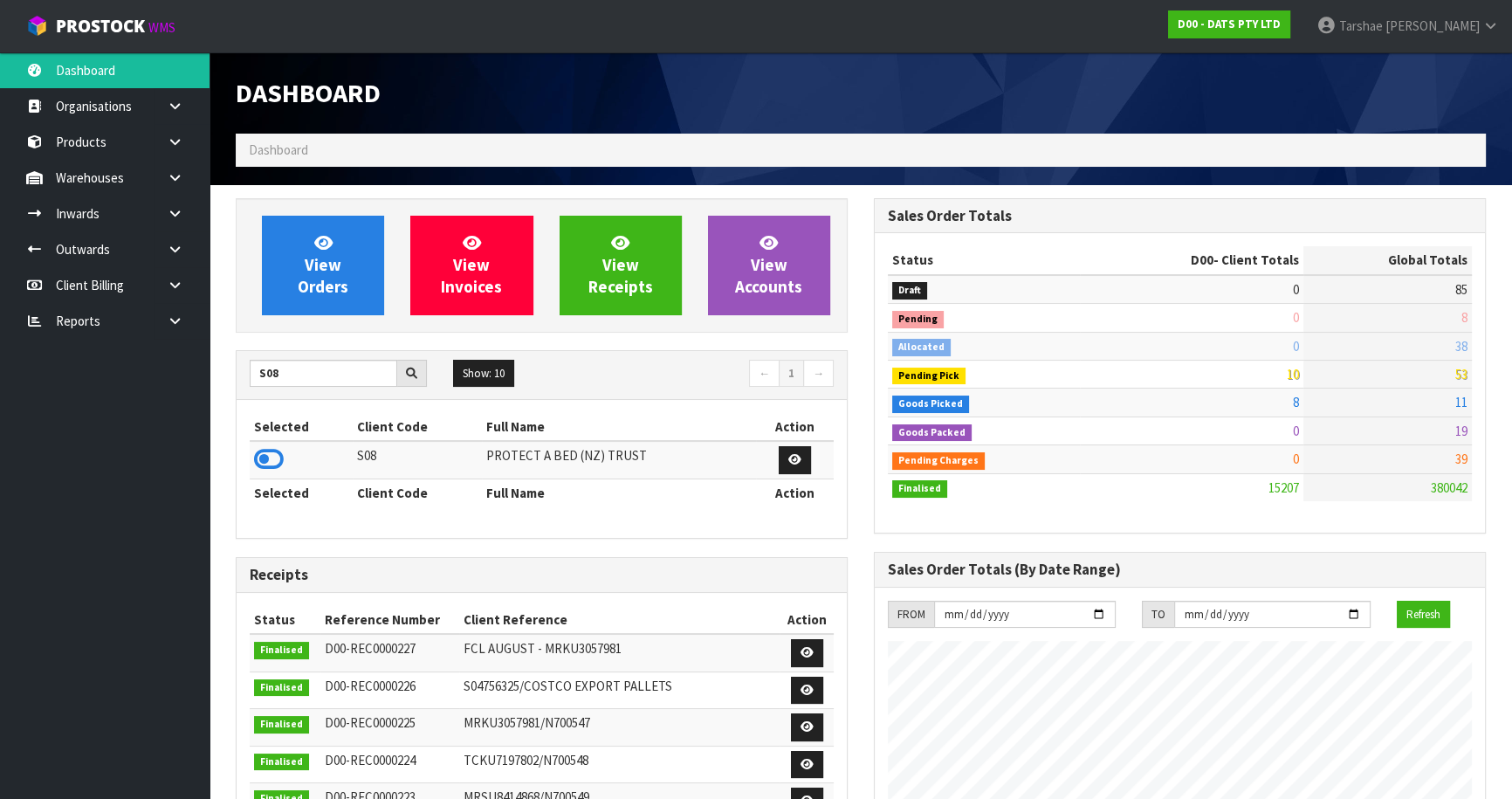
click at [272, 430] on th "Selected" at bounding box center [301, 426] width 103 height 28
drag, startPoint x: 274, startPoint y: 444, endPoint x: 278, endPoint y: 456, distance: 12.6
click at [276, 449] on td at bounding box center [301, 459] width 103 height 37
click at [278, 456] on icon at bounding box center [269, 459] width 30 height 26
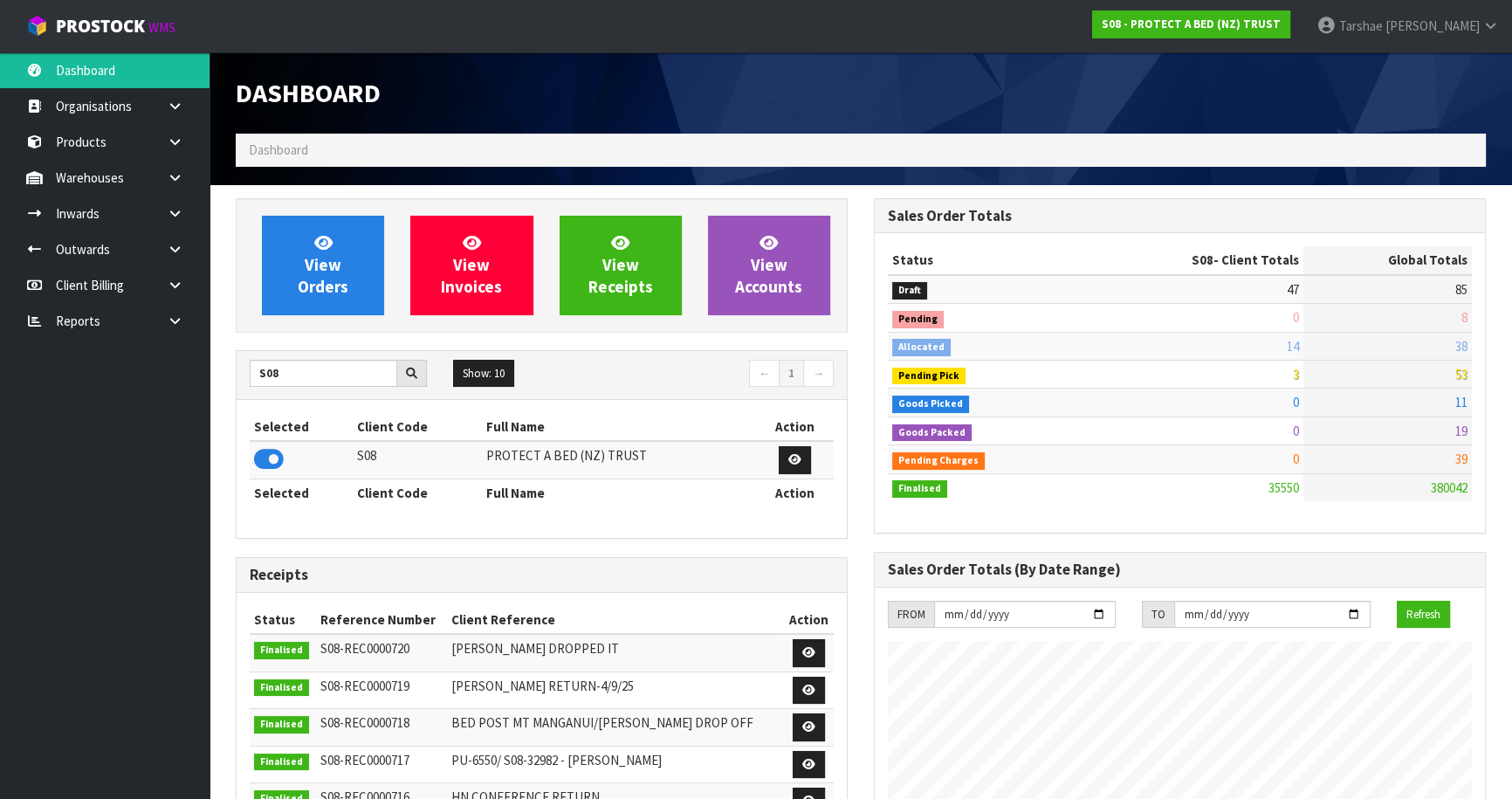
scroll to position [1358, 637]
click at [808, 653] on icon at bounding box center [809, 653] width 13 height 11
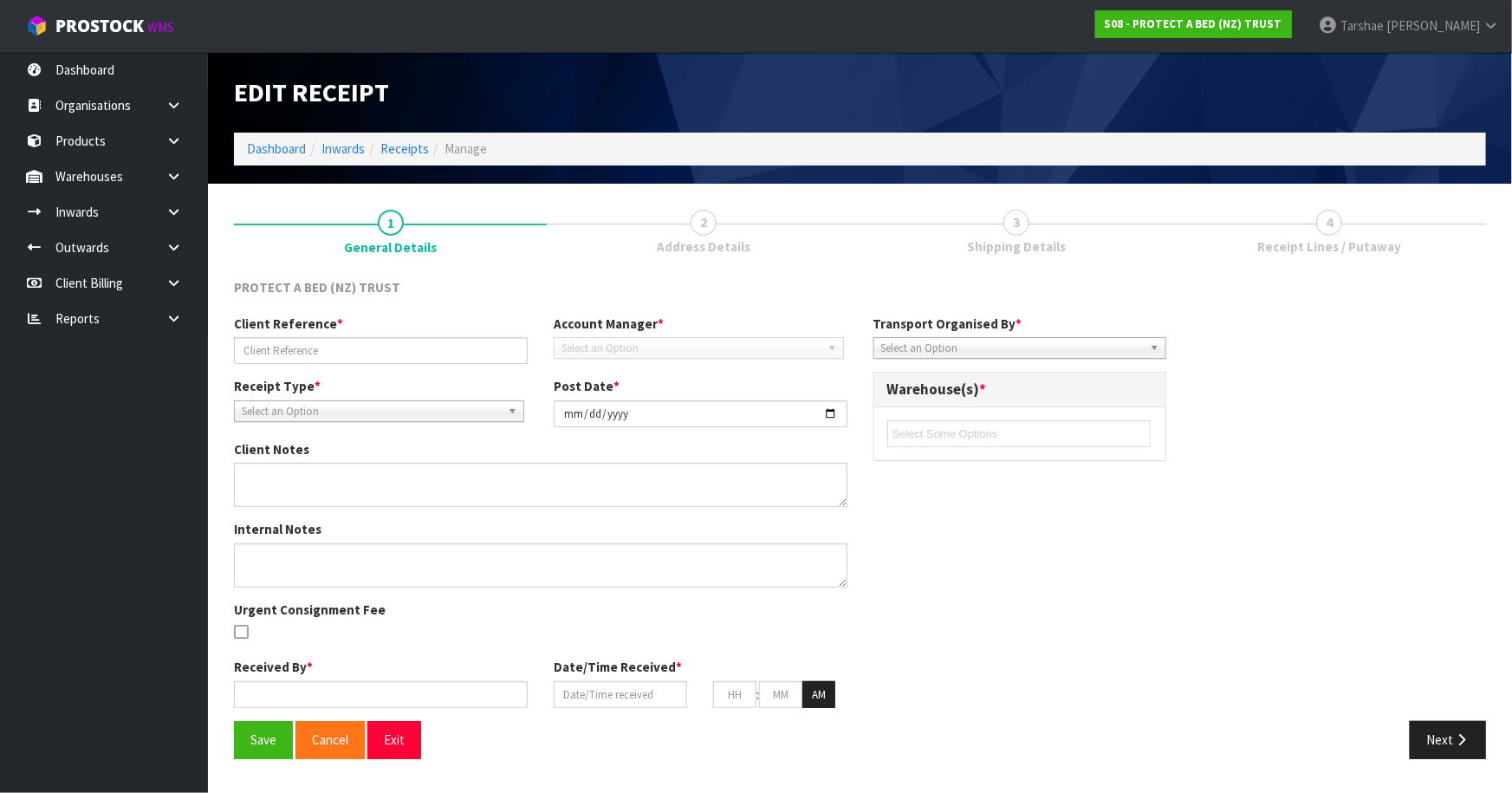
type input "[PERSON_NAME] DROPPED IT"
type input "[DATE]"
type input "[PERSON_NAME]"
type input "[DATE]"
type input "11"
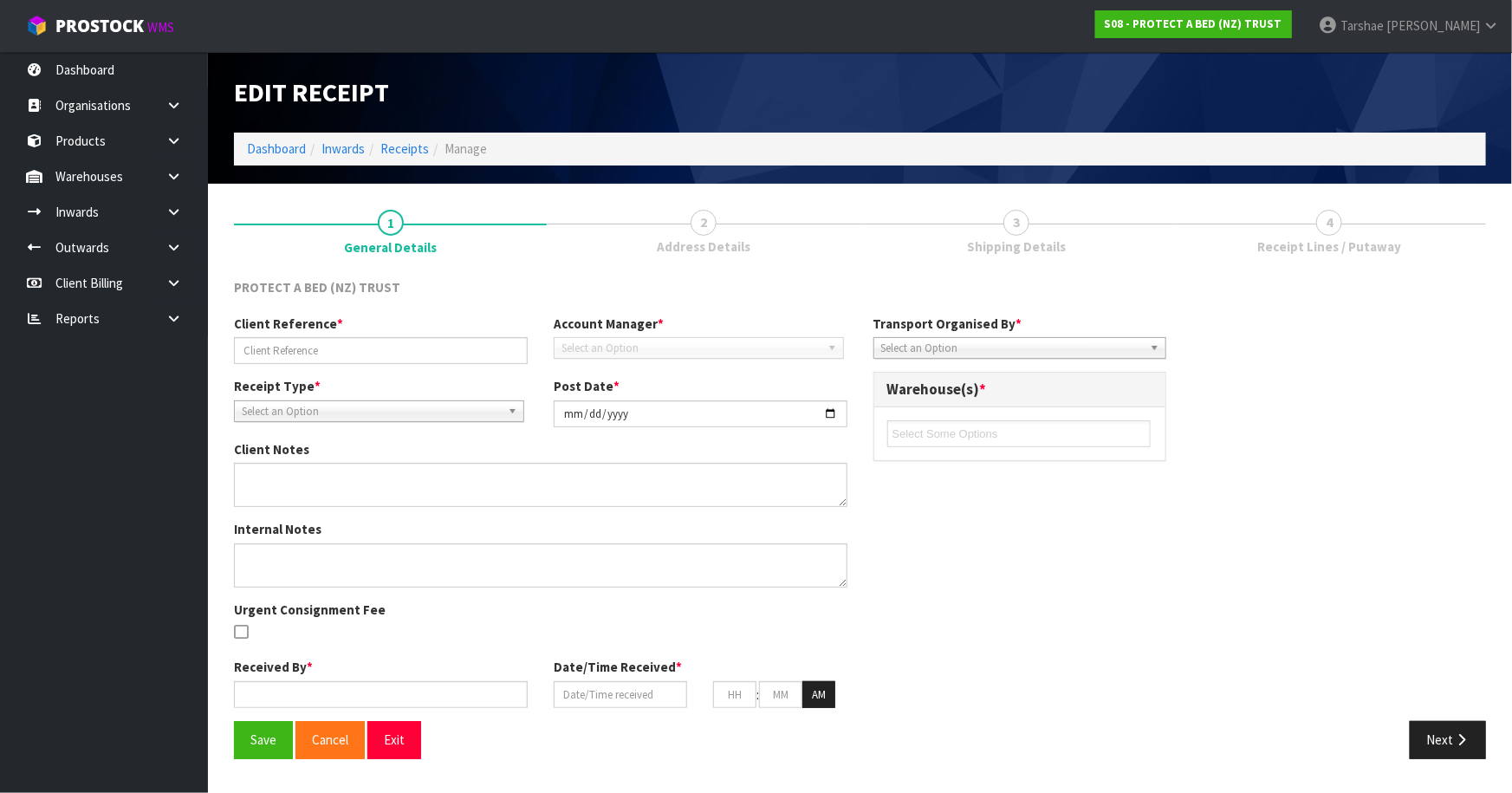
type input "47"
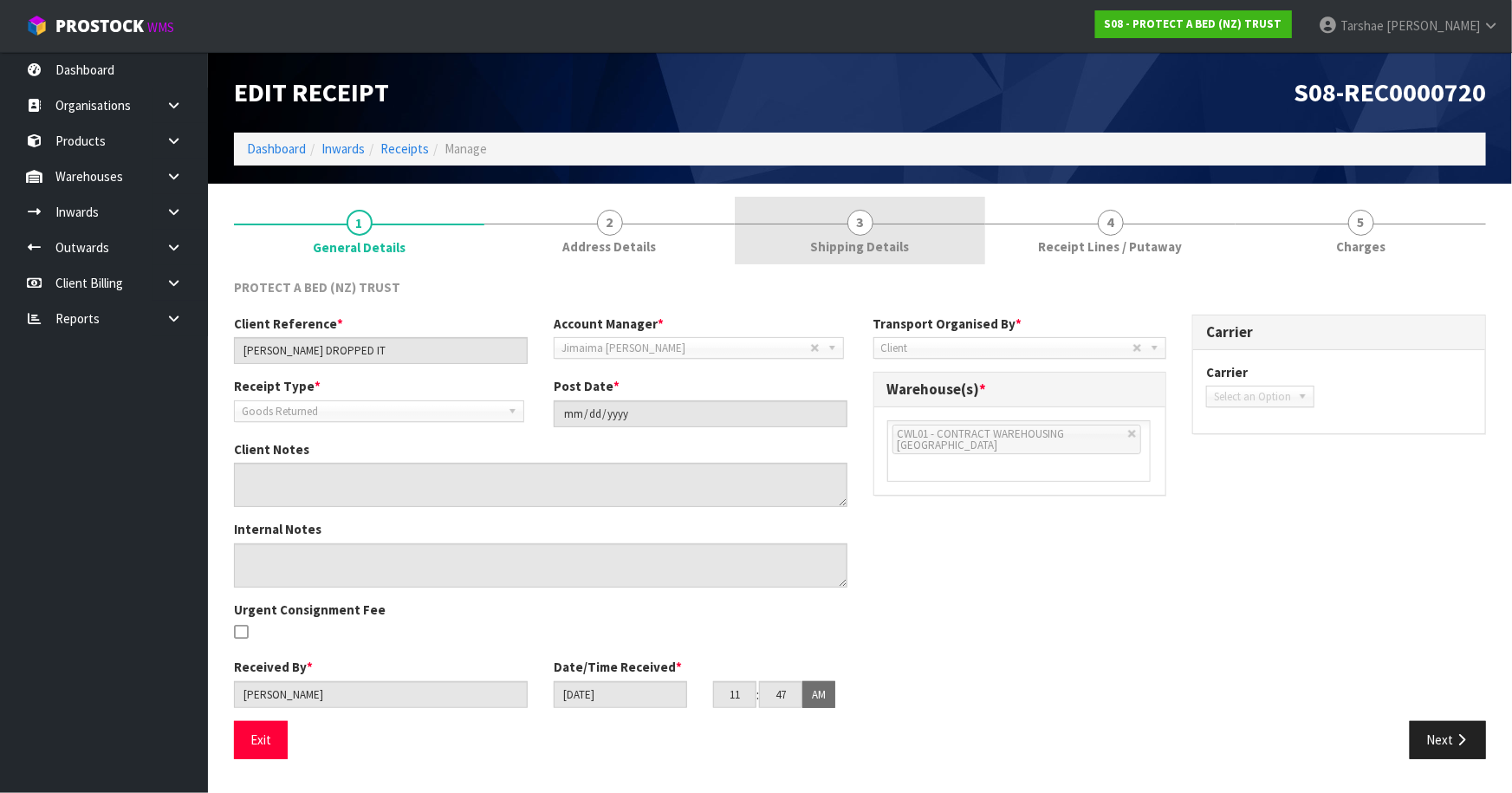
drag, startPoint x: 900, startPoint y: 228, endPoint x: 954, endPoint y: 222, distance: 54.3
click at [902, 228] on link "3 Shipping Details" at bounding box center [860, 231] width 251 height 69
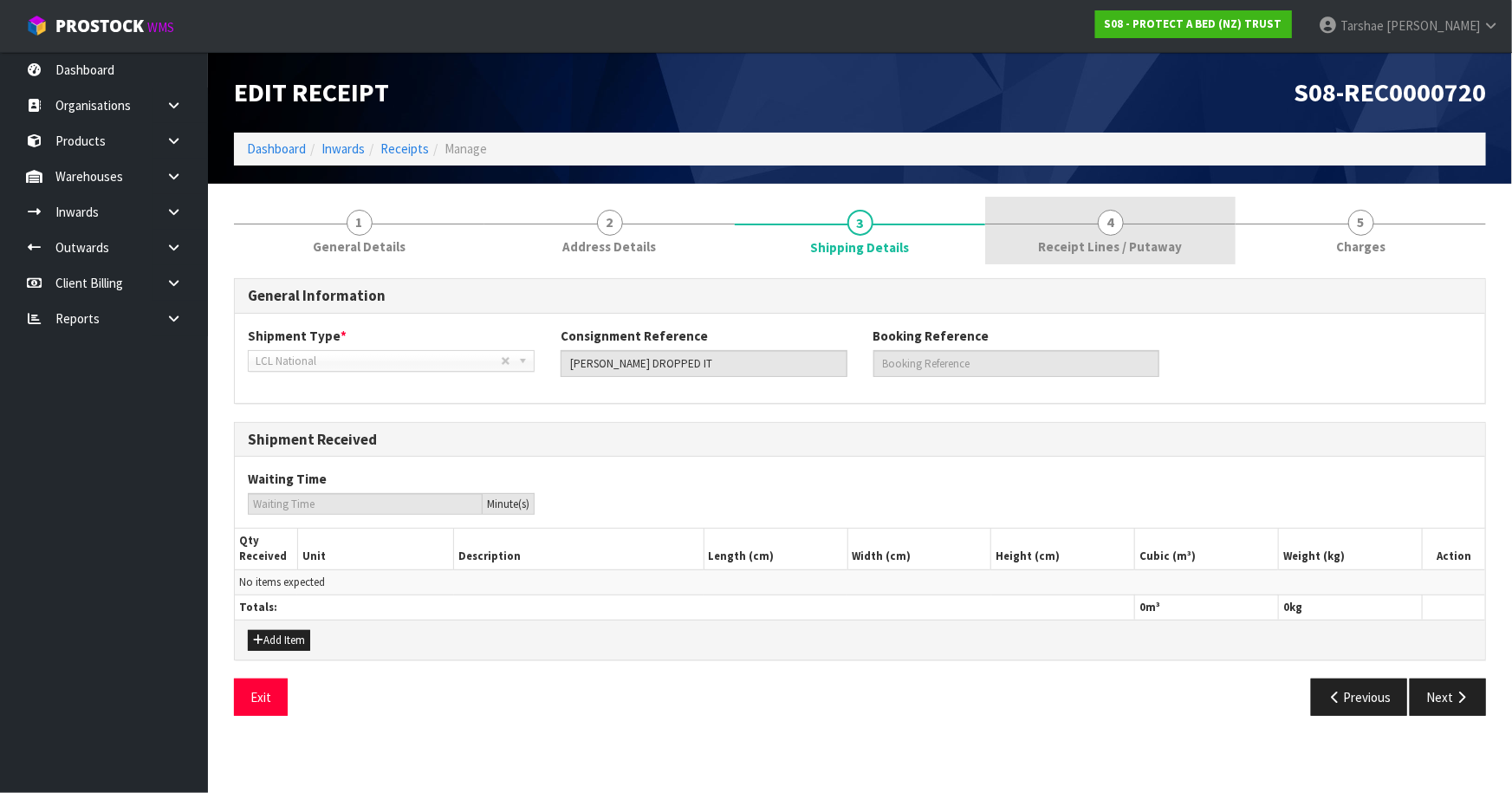
click at [1005, 225] on link "4 Receipt Lines / Putaway" at bounding box center [1110, 231] width 251 height 69
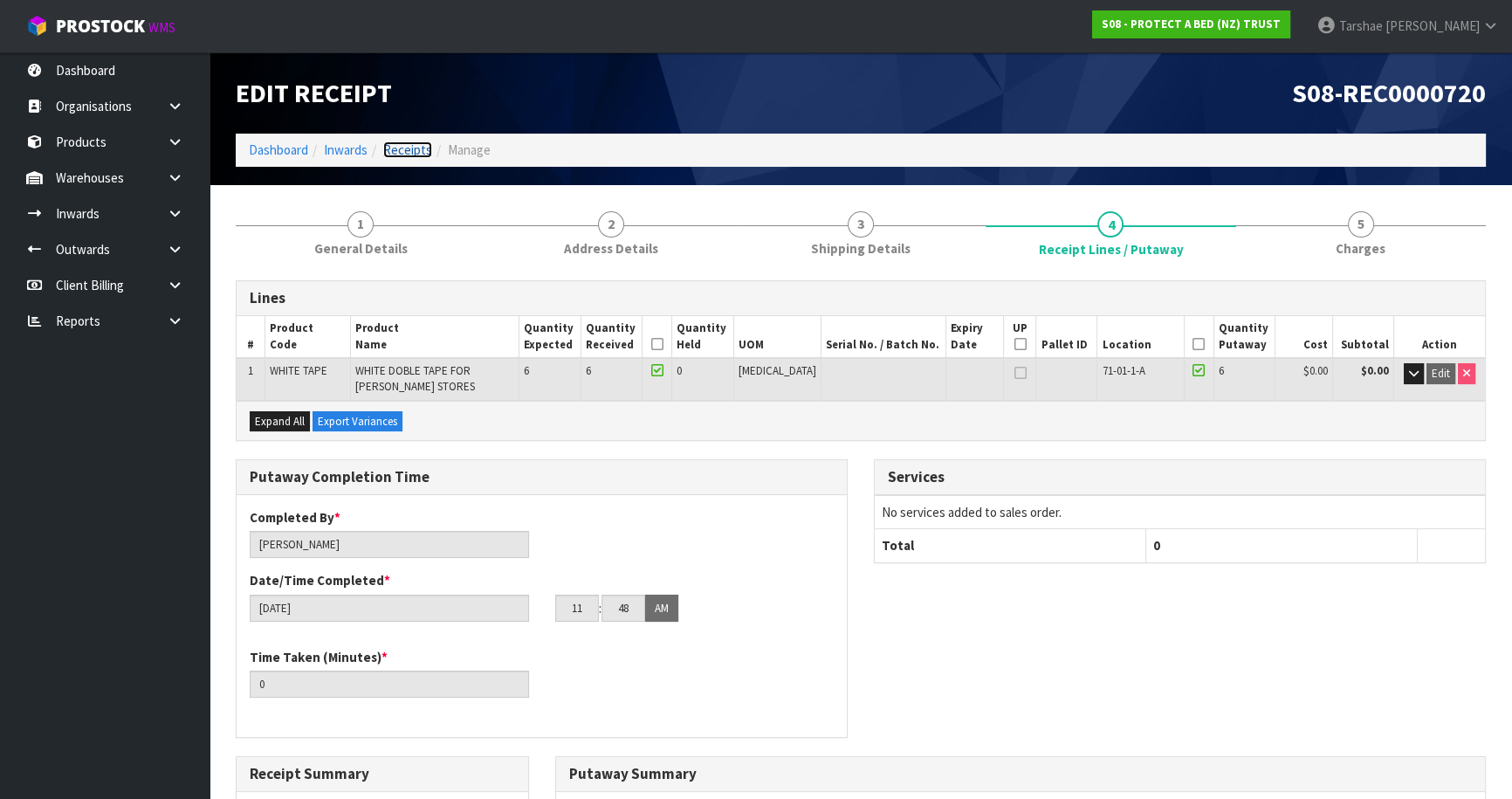
click at [401, 153] on link "Receipts" at bounding box center [408, 150] width 49 height 16
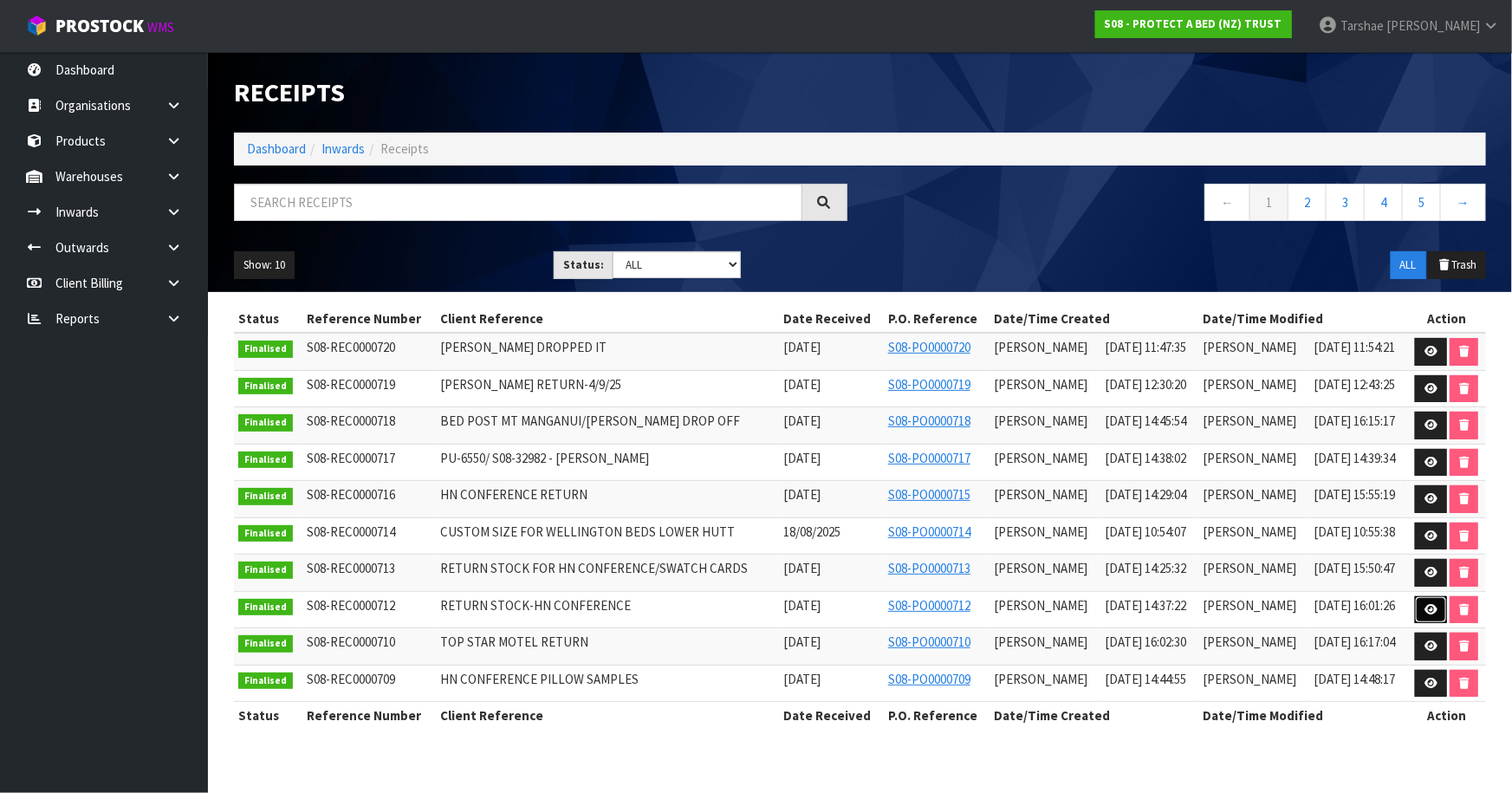
click at [1432, 606] on icon at bounding box center [1430, 610] width 13 height 11
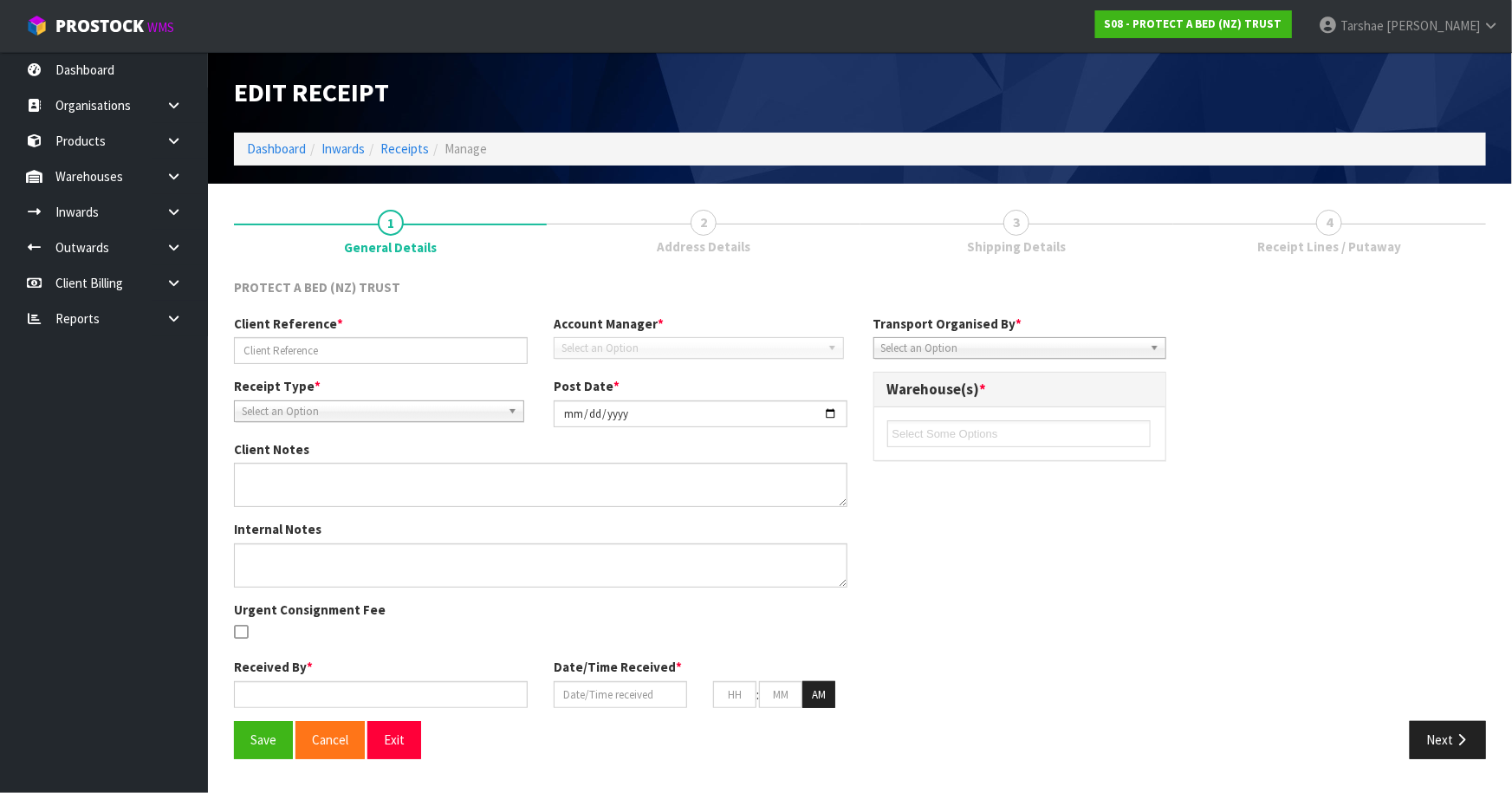
type input "RETURN STOCK-HN CONFERENCE"
type input "[DATE]"
type textarea "WE DIDNOT RECEIVE 6 X CM_MKT00410 FOR CODE-CM_MKT00409 RECEIVED EXTRA 9 OUT OF 4"
type input "[PERSON_NAME]"
type input "[DATE]"
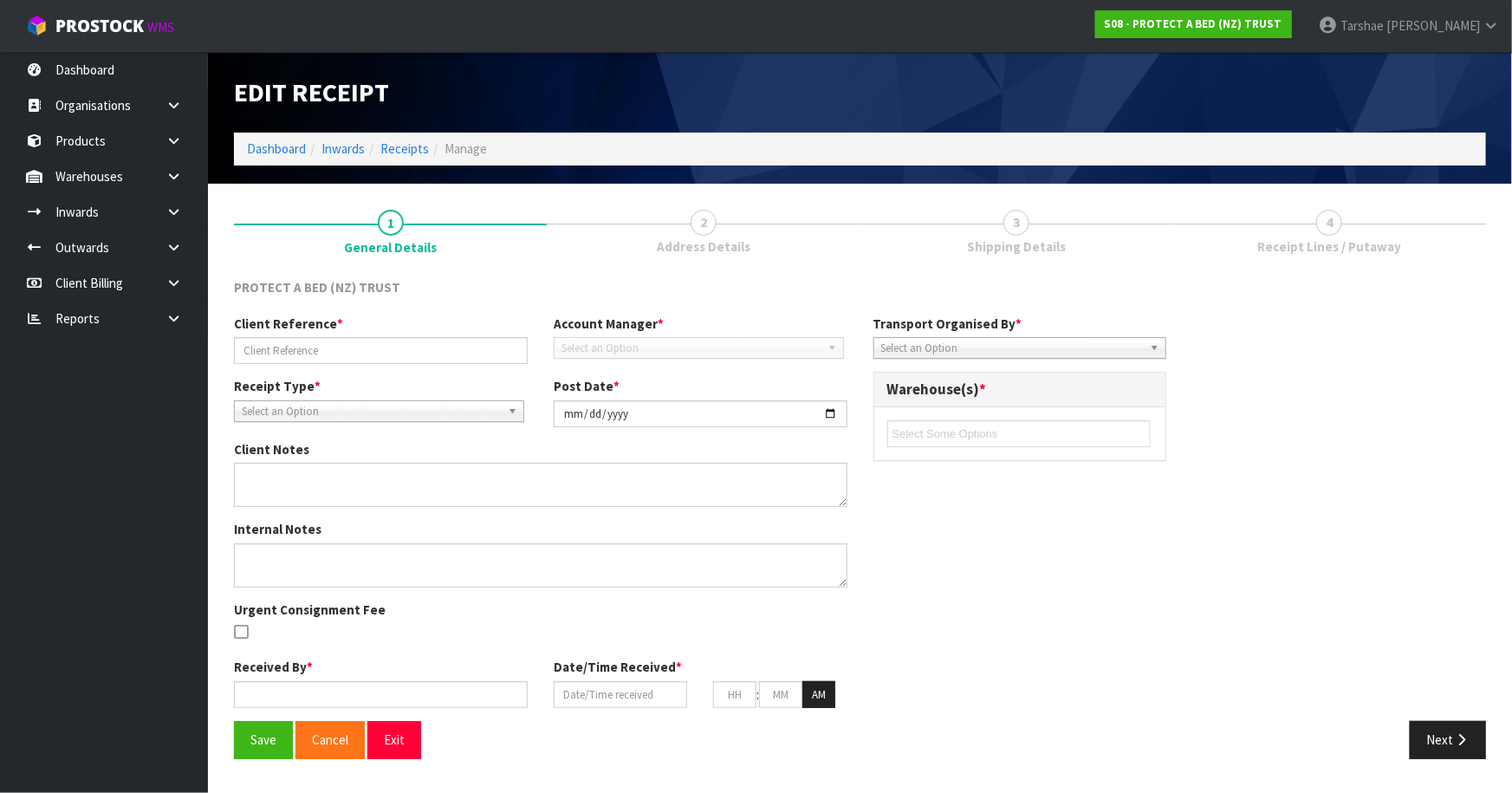
type input "02"
type input "37"
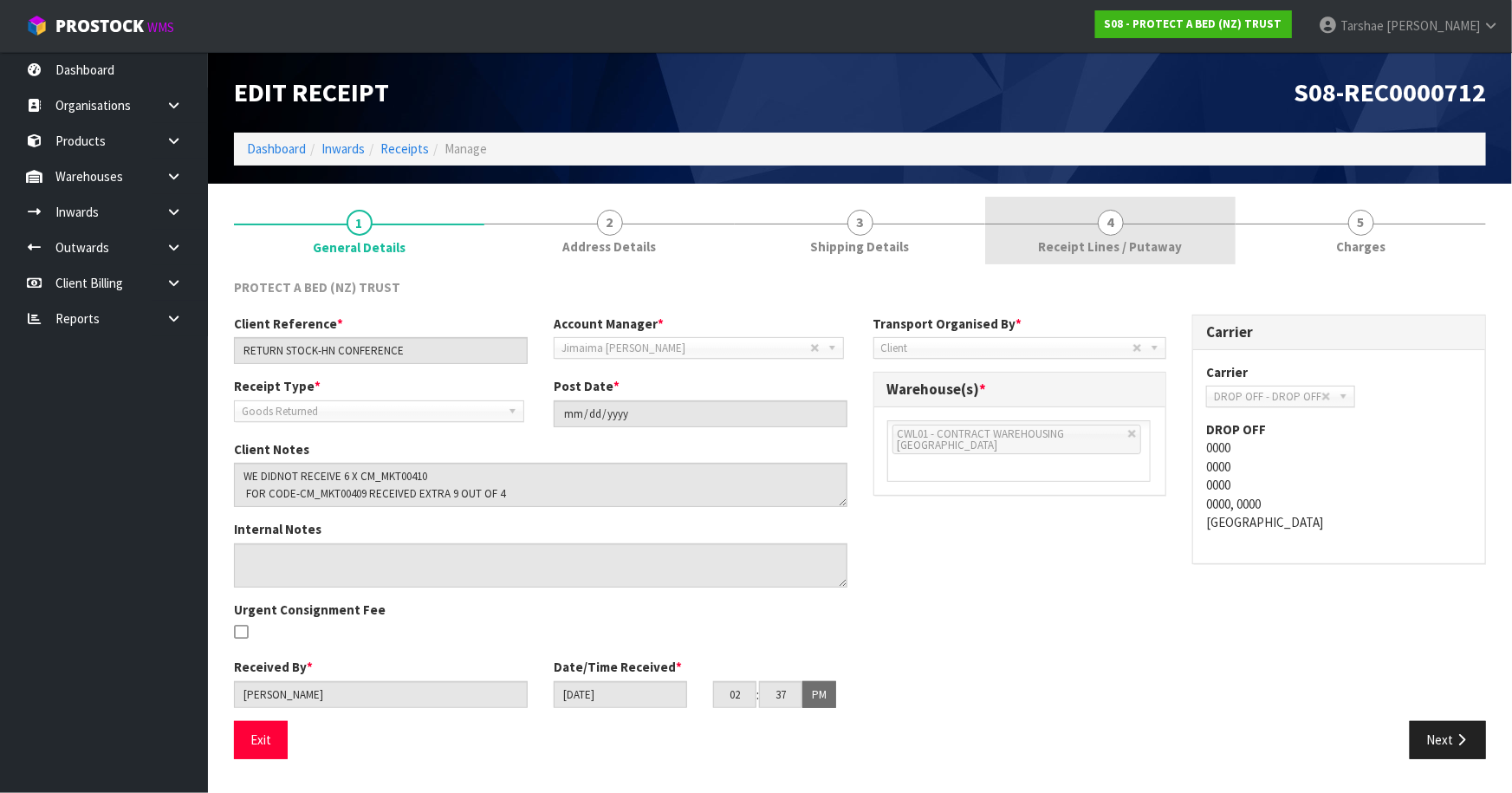
click at [1101, 234] on link "4 Receipt Lines / Putaway" at bounding box center [1110, 231] width 251 height 69
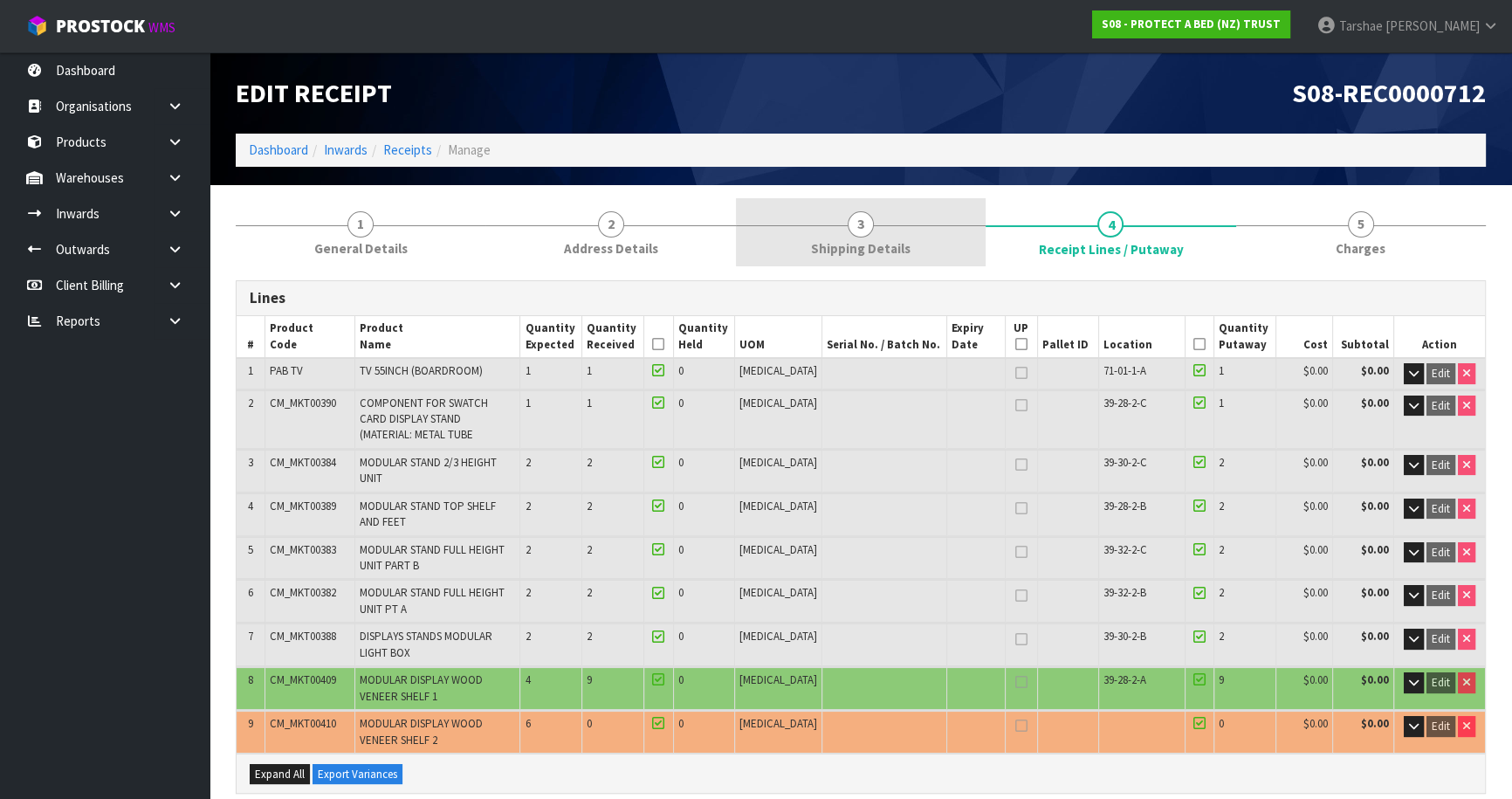
click at [828, 235] on link "3 Shipping Details" at bounding box center [860, 233] width 250 height 69
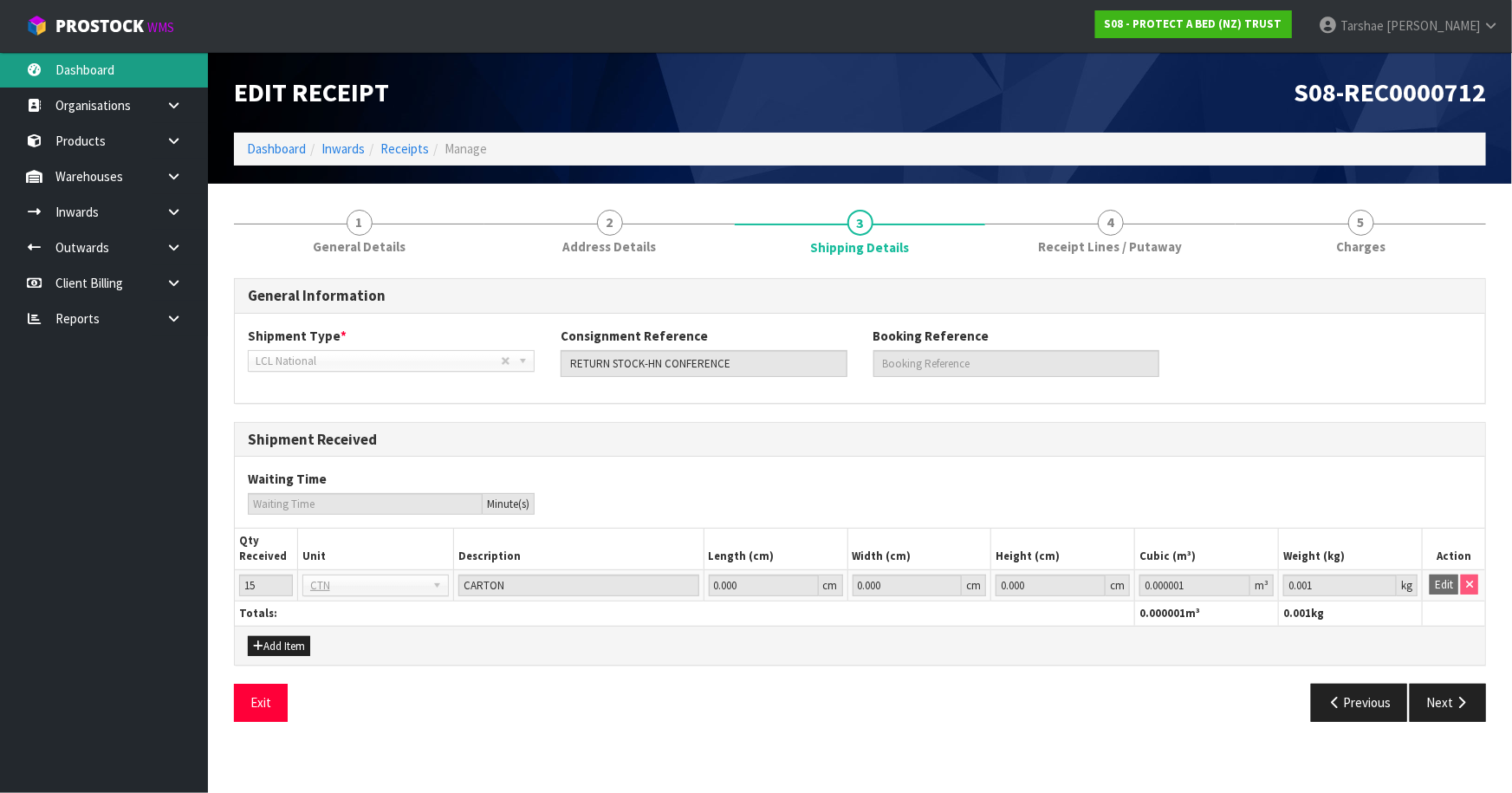
click at [56, 59] on link "Dashboard" at bounding box center [104, 69] width 208 height 35
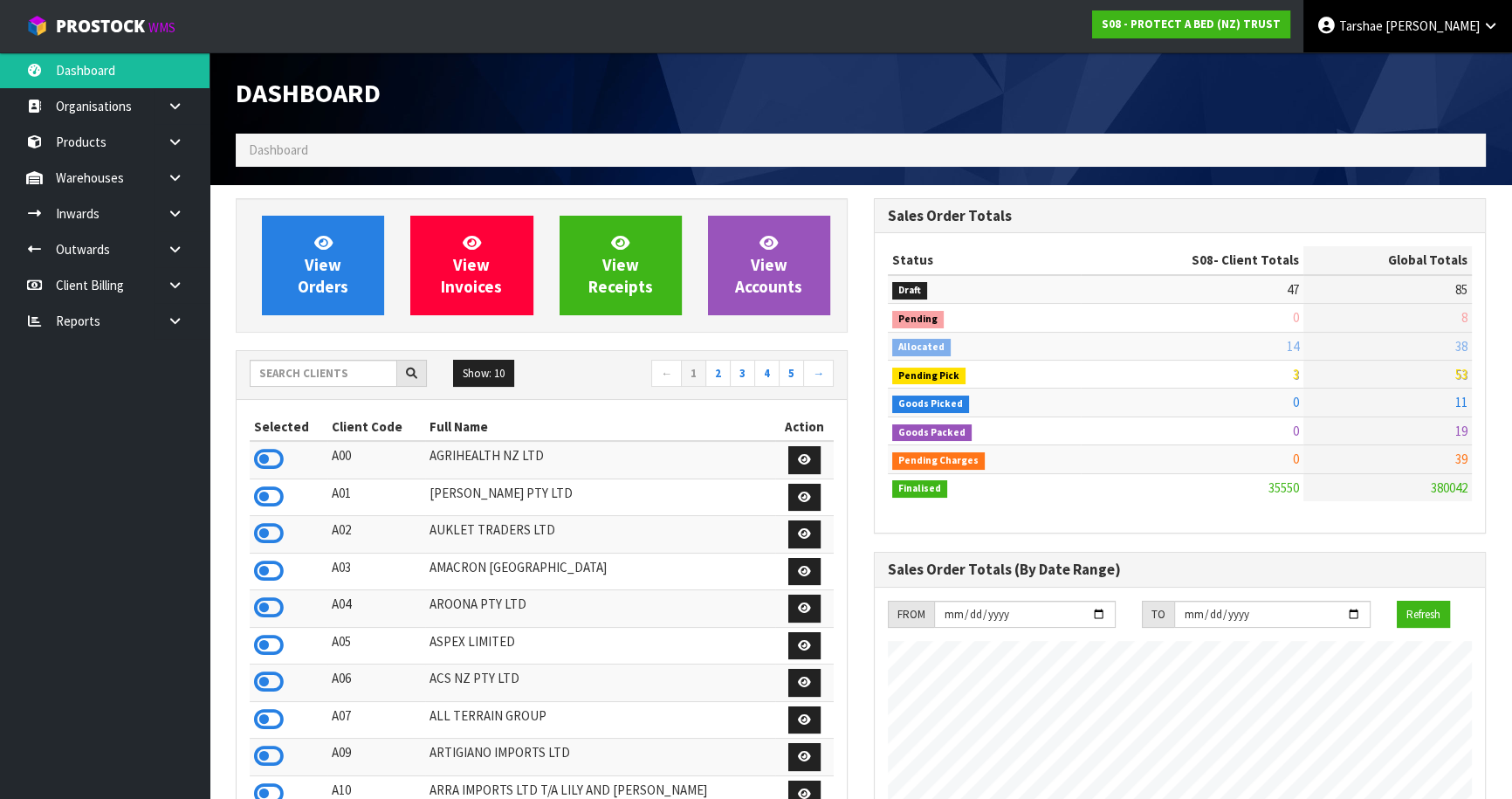
click at [1446, 34] on span "[PERSON_NAME]" at bounding box center [1433, 25] width 94 height 16
click at [1424, 77] on link "Logout" at bounding box center [1442, 69] width 138 height 24
